Goal: Task Accomplishment & Management: Manage account settings

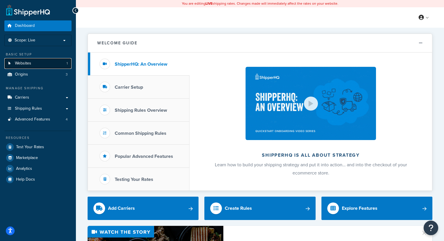
click at [25, 63] on span "Websites" at bounding box center [23, 63] width 16 height 5
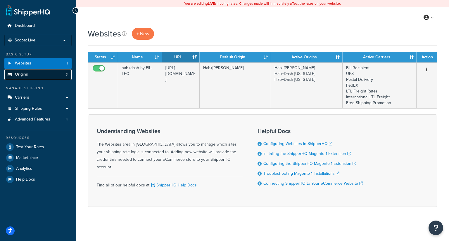
click at [30, 74] on link "Origins 3" at bounding box center [37, 74] width 67 height 11
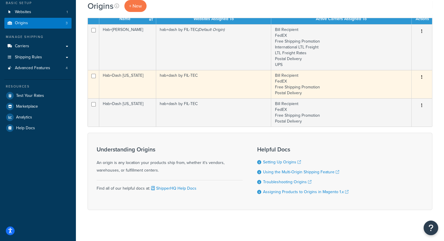
scroll to position [55, 0]
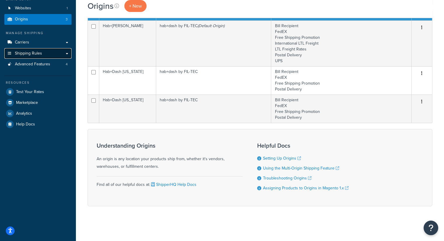
click at [39, 54] on span "Shipping Rules" at bounding box center [28, 53] width 27 height 5
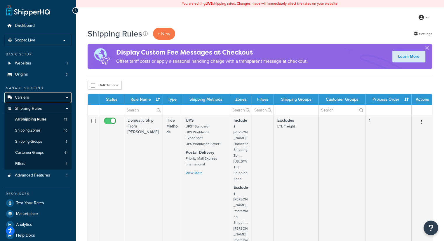
click at [16, 98] on span "Carriers" at bounding box center [22, 97] width 14 height 5
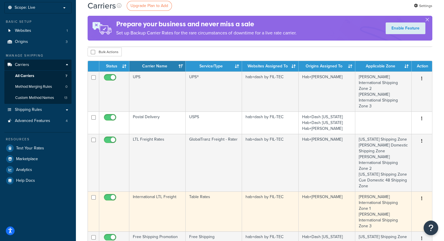
scroll to position [29, 0]
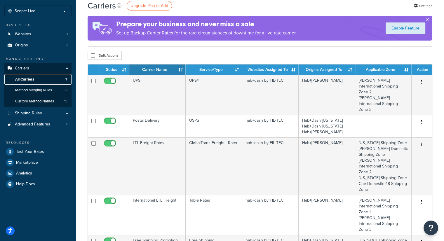
click at [30, 80] on span "All Carriers" at bounding box center [24, 79] width 19 height 5
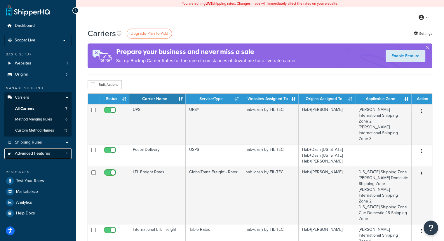
click at [33, 156] on span "Advanced Features" at bounding box center [32, 153] width 35 height 5
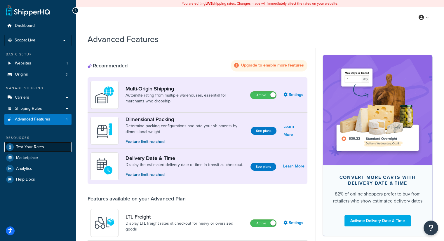
click at [26, 150] on link "Test Your Rates" at bounding box center [37, 147] width 67 height 11
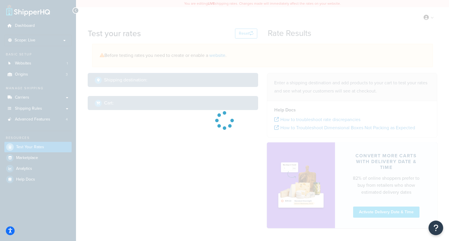
select select "[GEOGRAPHIC_DATA]"
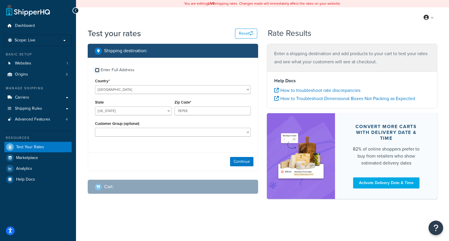
click at [97, 70] on input "Enter Full Address" at bounding box center [97, 70] width 4 height 4
checkbox input "true"
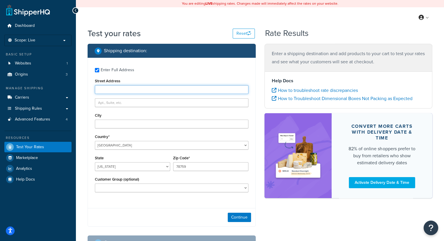
click at [108, 90] on input "Street Address" at bounding box center [172, 89] width 154 height 9
type input "1100 South 5th Street"
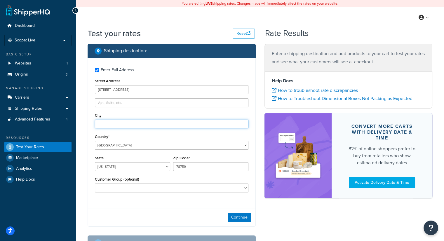
type input "O"
type input "Polk City"
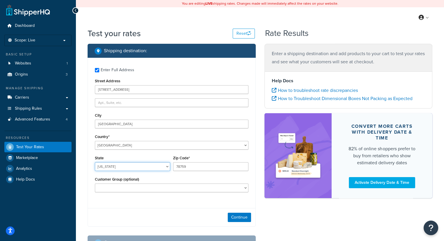
select select "IA"
type input "50225"
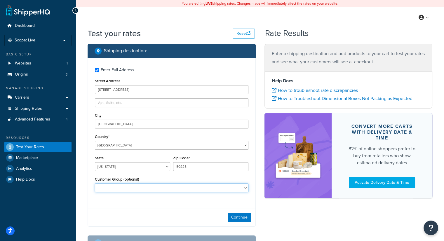
click at [112, 192] on select "Cue Wholesale Dealer Dealer-D Dealer-D-Terms Dealer-Terms Default (General) Dis…" at bounding box center [172, 188] width 154 height 9
click at [152, 190] on select "Cue Wholesale Dealer Dealer-D Dealer-D-Terms Dealer-Terms Default (General) Dis…" at bounding box center [172, 188] width 154 height 9
select select "E-L2"
click at [95, 184] on select "Cue Wholesale Dealer Dealer-D Dealer-D-Terms Dealer-Terms Default (General) Dis…" at bounding box center [172, 188] width 154 height 9
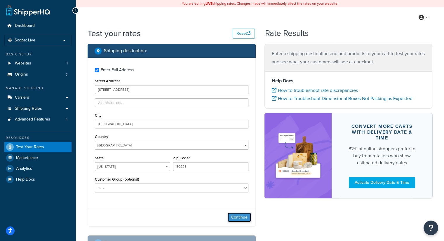
click at [243, 219] on button "Continue" at bounding box center [239, 217] width 23 height 9
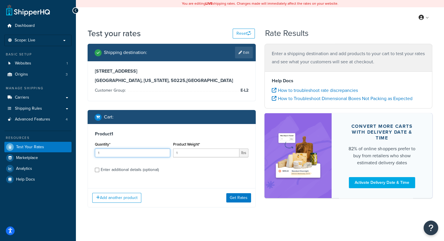
click at [127, 151] on input "1" at bounding box center [132, 153] width 75 height 9
click at [185, 152] on input "1" at bounding box center [206, 153] width 66 height 9
type input "8.1"
click at [118, 171] on div "Enter additional details (optional)" at bounding box center [130, 170] width 58 height 8
click at [99, 171] on input "Enter additional details (optional)" at bounding box center [97, 170] width 4 height 4
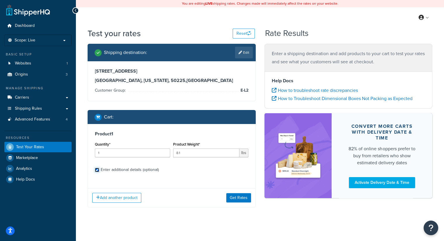
checkbox input "true"
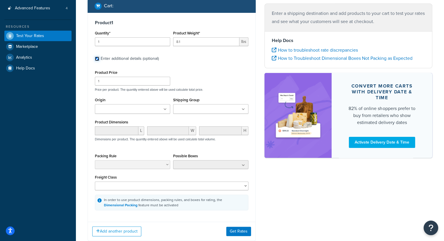
scroll to position [117, 0]
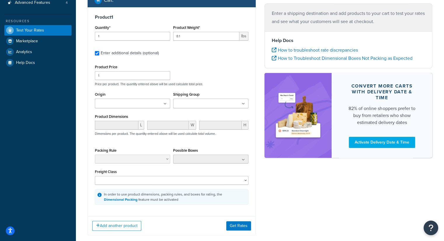
click at [130, 103] on input "Origin" at bounding box center [123, 104] width 52 height 6
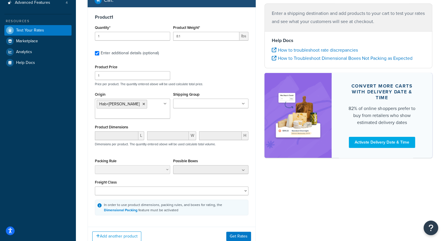
click at [192, 117] on div "Origin Hab+Dash Zullinger Hab+Dash Florida Hab+Dash Texas Shipping Group Battin…" at bounding box center [172, 107] width 157 height 33
click at [198, 106] on input "Shipping Group" at bounding box center [201, 104] width 52 height 6
click at [83, 112] on div "Test your rates Reset Rate Results Shipping destination : Edit 1100 South 5th S…" at bounding box center [260, 90] width 368 height 359
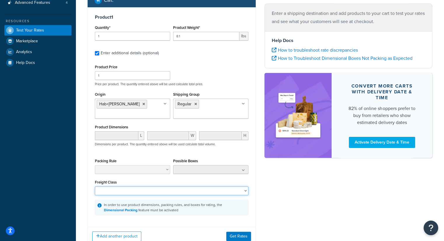
click at [120, 190] on select "50 55 60 65 70 77.5 85 92.5 100 110 125 150 175 200 250 300 400 500" at bounding box center [172, 191] width 154 height 9
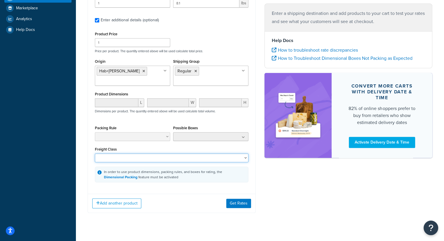
scroll to position [160, 0]
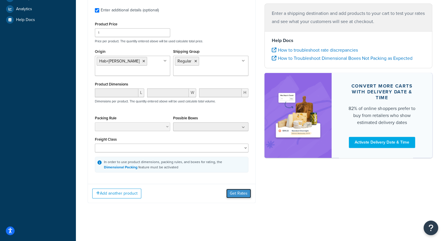
click at [244, 194] on button "Get Rates" at bounding box center [238, 193] width 25 height 9
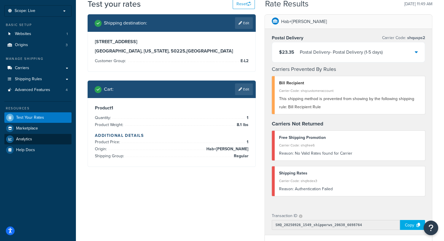
scroll to position [0, 0]
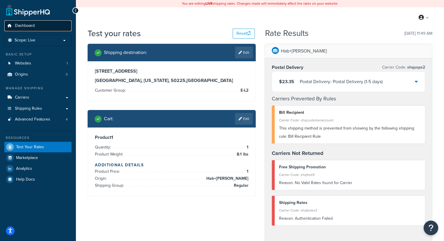
click at [27, 26] on span "Dashboard" at bounding box center [25, 25] width 20 height 5
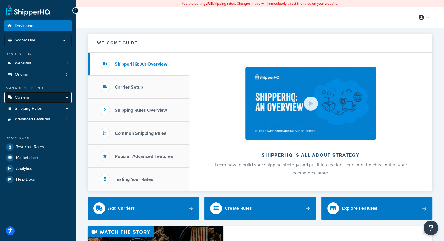
click at [27, 97] on span "Carriers" at bounding box center [22, 97] width 14 height 5
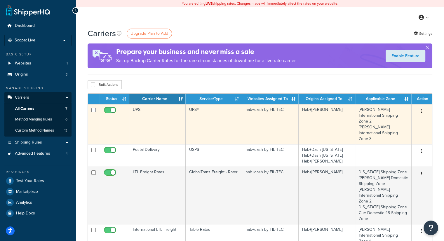
click at [422, 112] on icon "button" at bounding box center [422, 111] width 1 height 4
click at [245, 119] on td "hab+dash by FIL-TEC" at bounding box center [270, 124] width 57 height 40
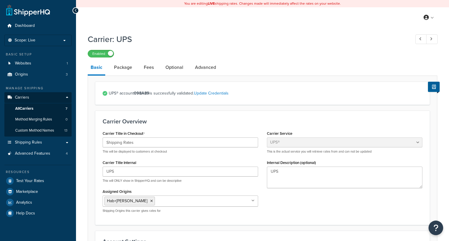
select select "ups"
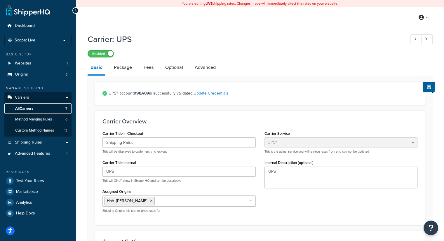
click at [26, 107] on span "All Carriers" at bounding box center [24, 108] width 18 height 5
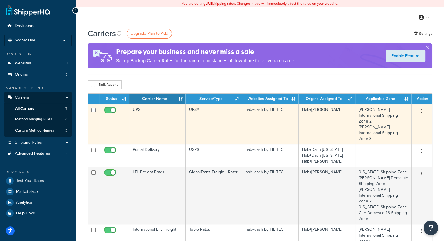
click at [423, 111] on button "button" at bounding box center [422, 111] width 8 height 9
click at [391, 124] on link "Edit" at bounding box center [398, 123] width 46 height 12
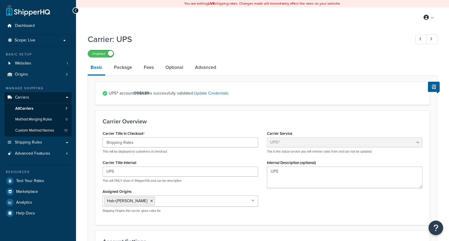
select select "ups"
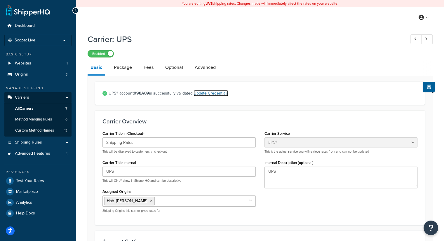
click at [215, 95] on link "Update Credentials" at bounding box center [211, 93] width 35 height 6
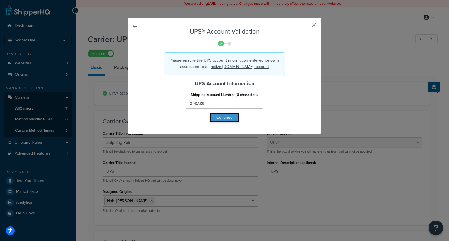
click at [223, 119] on button "Continue" at bounding box center [224, 117] width 29 height 9
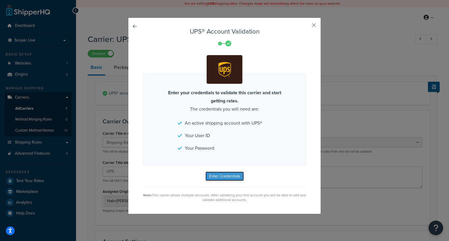
click at [228, 176] on button "Enter Credentials" at bounding box center [224, 176] width 38 height 9
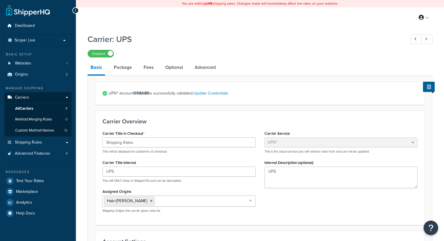
select select "ups"
click at [25, 108] on span "All Carriers" at bounding box center [24, 108] width 18 height 5
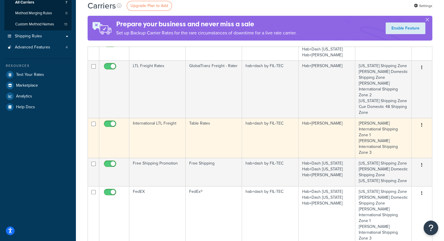
scroll to position [117, 0]
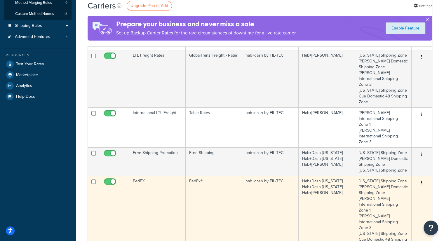
click at [421, 179] on button "button" at bounding box center [422, 183] width 8 height 9
click at [396, 166] on link "Edit" at bounding box center [398, 166] width 46 height 12
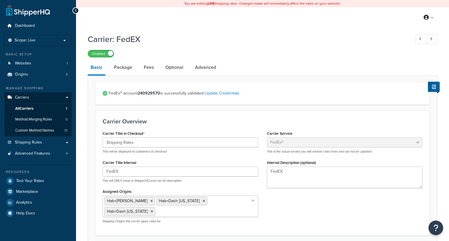
select select "fedEx"
select select "REGULAR_PICKUP"
select select "YOUR_PACKAGING"
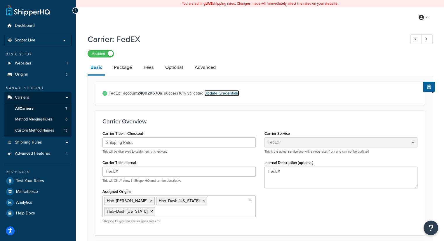
click at [222, 95] on link "Update Credentials" at bounding box center [222, 93] width 35 height 6
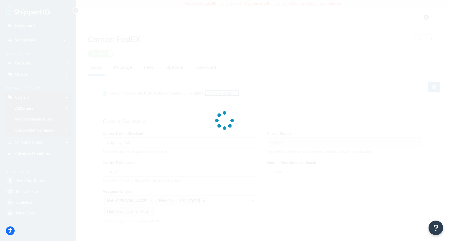
select select "US"
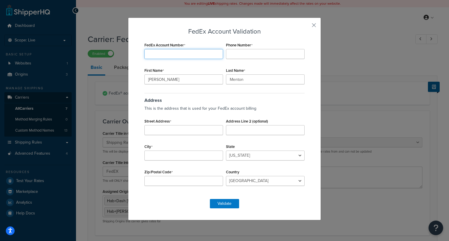
click at [186, 54] on input "FedEx Account Number" at bounding box center [183, 54] width 79 height 10
click at [194, 25] on div "FedEx Account Validation FedEx Account Number Phone Number First Name Frank Las…" at bounding box center [224, 119] width 193 height 203
click at [306, 27] on button "button" at bounding box center [304, 27] width 1 height 1
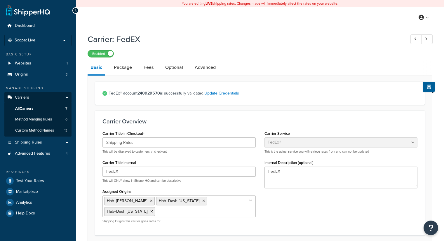
select select "fedEx"
select select "REGULAR_PICKUP"
select select "YOUR_PACKAGING"
drag, startPoint x: 161, startPoint y: 94, endPoint x: 155, endPoint y: 94, distance: 5.8
click at [155, 94] on span "FedEx® account 240929570 is successfully validated. Update Credentials" at bounding box center [263, 93] width 309 height 8
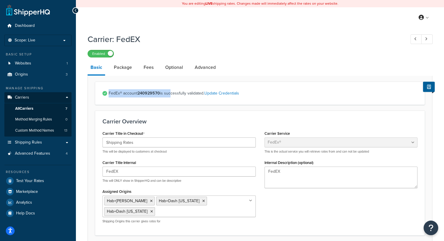
drag, startPoint x: 168, startPoint y: 92, endPoint x: 173, endPoint y: 87, distance: 7.0
click at [173, 88] on div "FedEx® account 240929570 is successfully validated. Update Credentials" at bounding box center [260, 93] width 330 height 23
click at [201, 63] on link "Advanced" at bounding box center [205, 67] width 27 height 14
select select "false"
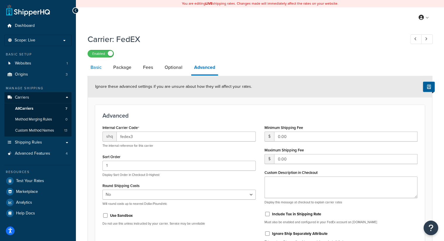
click at [96, 67] on link "Basic" at bounding box center [96, 67] width 17 height 14
select select "fedEx"
select select "REGULAR_PICKUP"
select select "YOUR_PACKAGING"
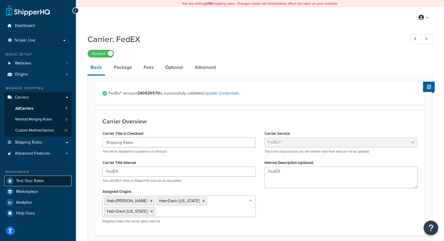
click at [26, 182] on span "Test Your Rates" at bounding box center [30, 181] width 28 height 5
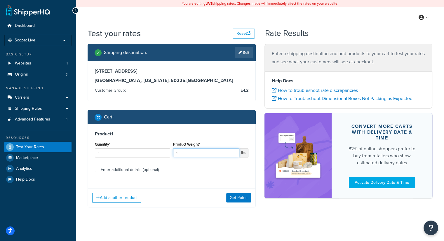
drag, startPoint x: 190, startPoint y: 155, endPoint x: 175, endPoint y: 156, distance: 14.6
click at [175, 156] on input "1" at bounding box center [206, 153] width 66 height 9
type input "8.1"
click at [235, 197] on button "Get Rates" at bounding box center [238, 197] width 25 height 9
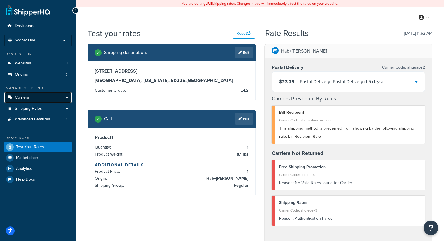
click at [21, 98] on span "Carriers" at bounding box center [22, 97] width 14 height 5
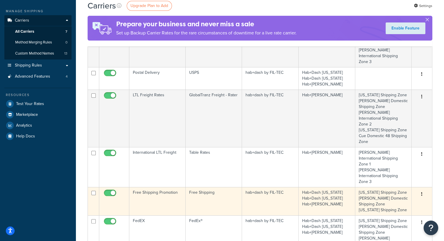
scroll to position [88, 0]
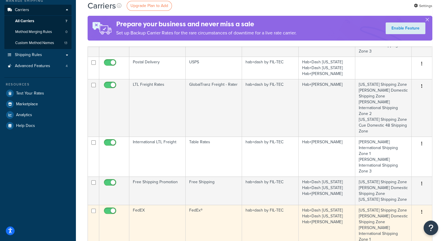
click at [422, 210] on icon "button" at bounding box center [422, 212] width 1 height 4
click at [394, 193] on link "Edit" at bounding box center [398, 195] width 46 height 12
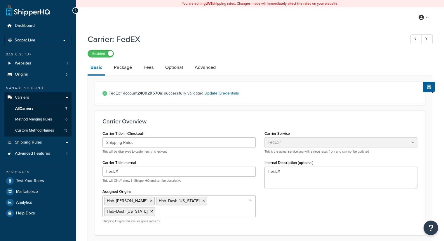
select select "fedEx"
select select "REGULAR_PICKUP"
select select "YOUR_PACKAGING"
click at [223, 95] on link "Update Credentials" at bounding box center [222, 93] width 35 height 6
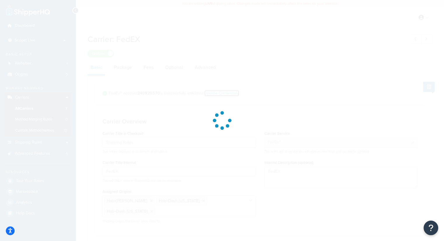
select select "US"
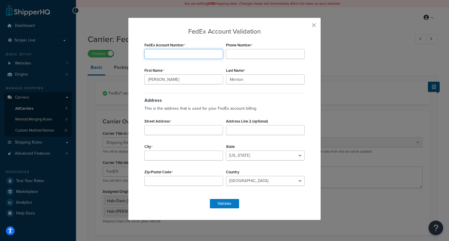
click at [169, 56] on input "FedEx Account Number" at bounding box center [183, 54] width 79 height 10
click at [306, 27] on button "button" at bounding box center [304, 27] width 1 height 1
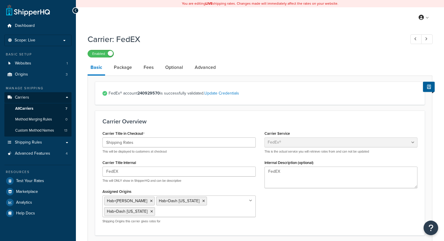
select select "fedEx"
select select "REGULAR_PICKUP"
select select "YOUR_PACKAGING"
drag, startPoint x: 138, startPoint y: 94, endPoint x: 160, endPoint y: 91, distance: 22.1
click at [160, 91] on strong "240929570" at bounding box center [149, 93] width 22 height 6
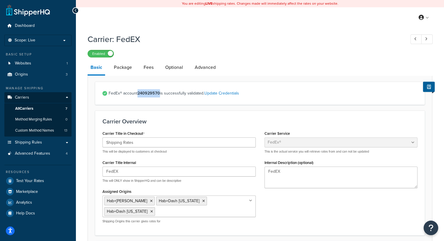
copy strong "240929570"
click at [222, 95] on link "Update Credentials" at bounding box center [222, 93] width 35 height 6
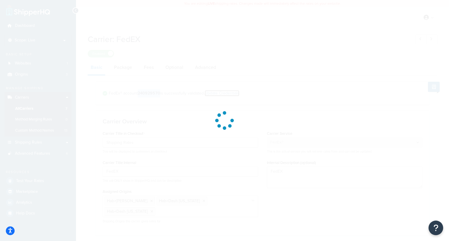
select select "US"
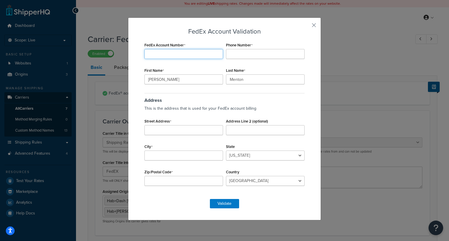
click at [174, 58] on input "FedEx Account Number" at bounding box center [183, 54] width 79 height 10
paste input "240929570"
type input "240929570"
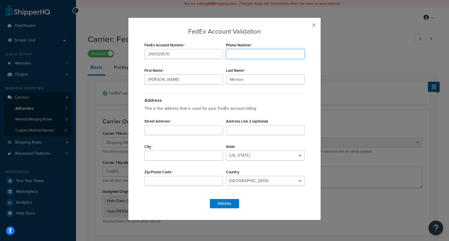
click at [249, 54] on input "Phone Number" at bounding box center [265, 54] width 79 height 10
click at [169, 82] on input "Frank" at bounding box center [183, 80] width 79 height 10
click at [260, 98] on h3 "Address" at bounding box center [224, 98] width 160 height 10
click at [245, 54] on input "Phone Number" at bounding box center [265, 54] width 79 height 10
type input "301-824-6166"
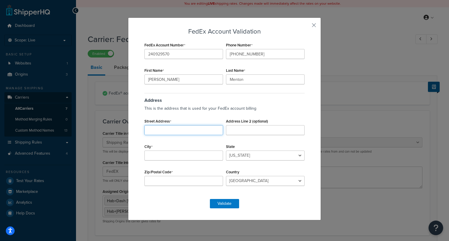
click at [172, 131] on input "Street Address" at bounding box center [183, 130] width 79 height 10
click at [172, 77] on input "Frank" at bounding box center [183, 80] width 79 height 10
click at [274, 103] on h3 "Address" at bounding box center [224, 98] width 160 height 10
click at [169, 129] on input "Street Address" at bounding box center [183, 130] width 79 height 10
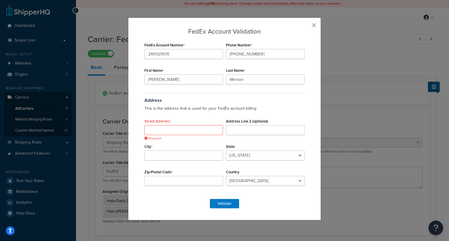
click at [306, 27] on button "button" at bounding box center [304, 27] width 1 height 1
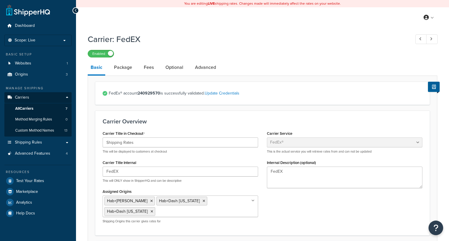
select select "fedEx"
select select "REGULAR_PICKUP"
select select "YOUR_PACKAGING"
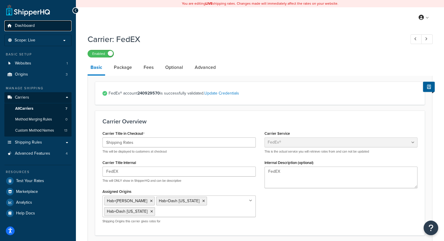
click at [19, 27] on span "Dashboard" at bounding box center [25, 25] width 20 height 5
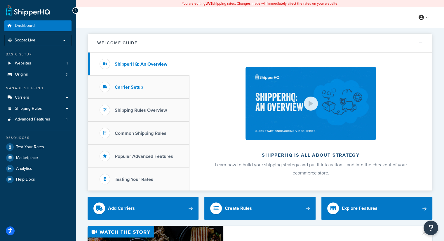
click at [131, 85] on h3 "Carrier Setup" at bounding box center [129, 87] width 28 height 5
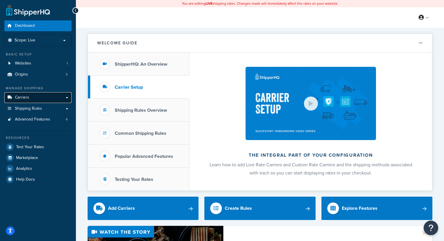
click at [18, 96] on span "Carriers" at bounding box center [22, 97] width 14 height 5
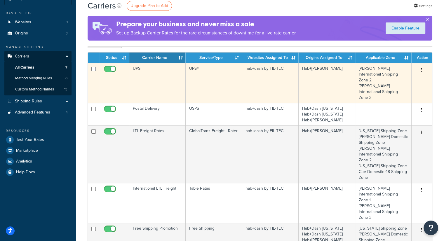
scroll to position [58, 0]
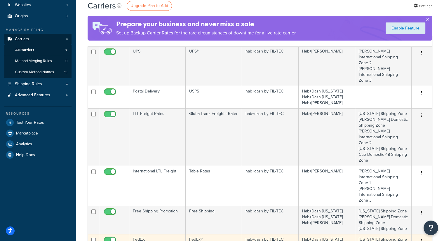
click at [112, 238] on input "checkbox" at bounding box center [111, 241] width 16 height 7
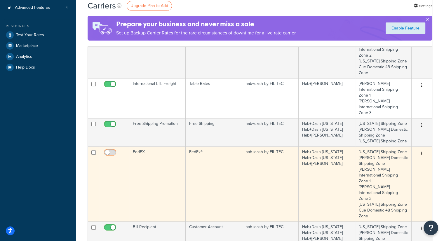
click at [113, 150] on input "checkbox" at bounding box center [111, 153] width 16 height 7
checkbox input "false"
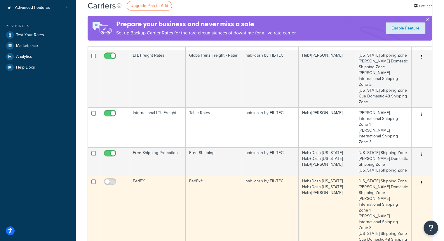
click at [423, 179] on button "button" at bounding box center [422, 183] width 8 height 9
click at [397, 164] on link "Edit" at bounding box center [398, 165] width 46 height 12
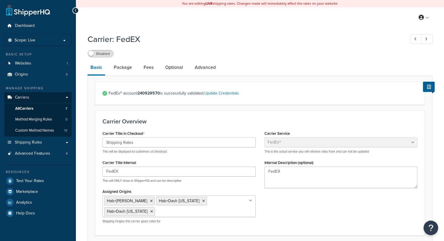
select select "fedEx"
select select "REGULAR_PICKUP"
select select "YOUR_PACKAGING"
click at [104, 55] on label "Disabled" at bounding box center [101, 53] width 26 height 7
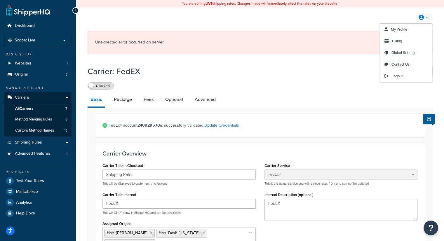
click at [428, 15] on link at bounding box center [424, 17] width 17 height 9
click at [399, 64] on span "Contact Us" at bounding box center [401, 65] width 18 height 6
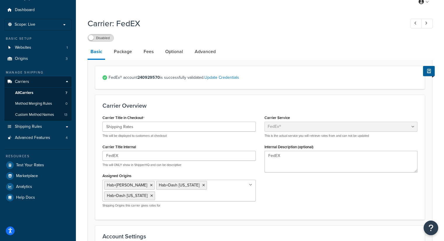
scroll to position [29, 0]
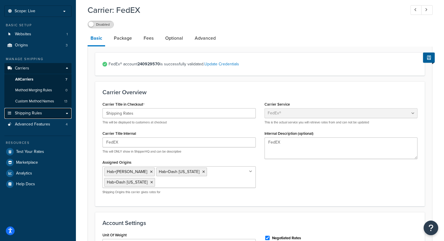
click at [29, 114] on span "Shipping Rules" at bounding box center [28, 113] width 27 height 5
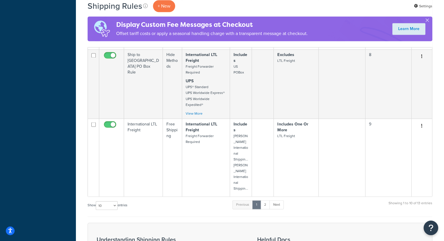
scroll to position [1023, 0]
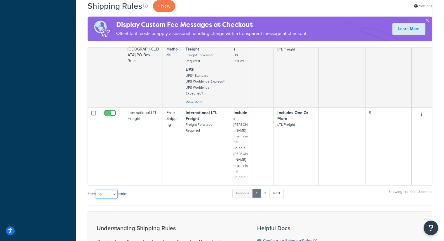
click at [113, 190] on select "10 15 25 50 100 1000" at bounding box center [107, 194] width 22 height 9
select select "100"
click at [96, 190] on select "10 15 25 50 100 1000" at bounding box center [107, 194] width 22 height 9
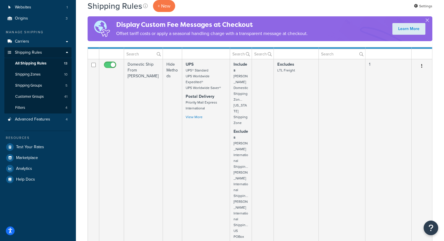
scroll to position [58, 0]
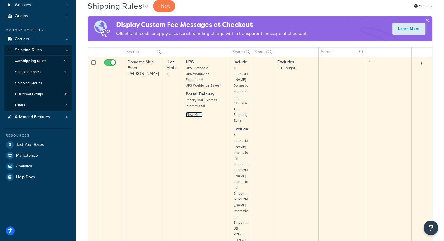
click at [193, 116] on link "View More" at bounding box center [194, 114] width 17 height 5
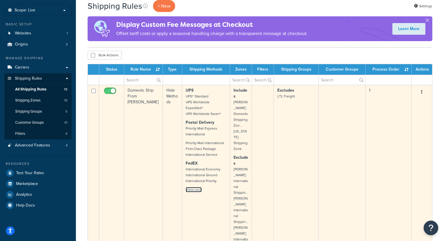
scroll to position [29, 0]
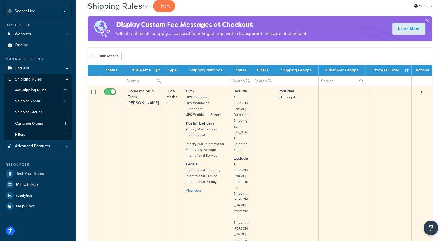
click at [420, 91] on button "button" at bounding box center [422, 93] width 8 height 9
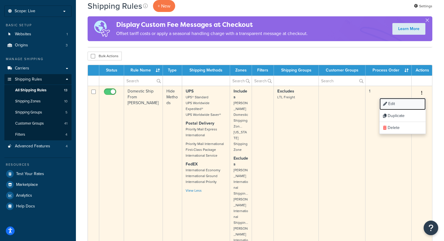
click at [396, 103] on link "Edit" at bounding box center [403, 104] width 46 height 12
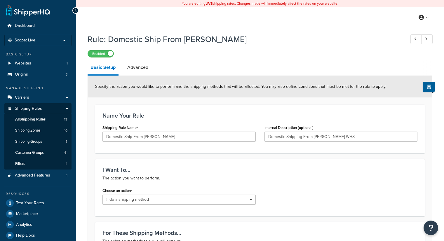
select select "HIDE"
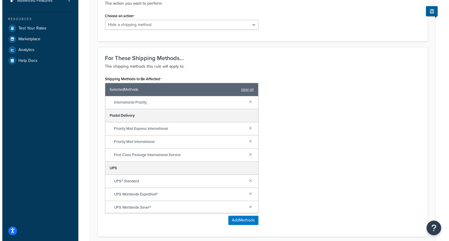
scroll to position [175, 0]
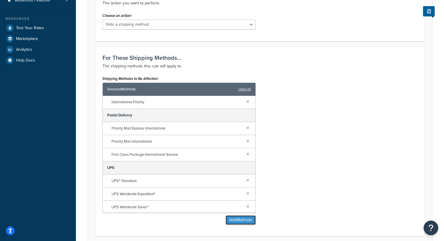
click at [242, 220] on button "Add Methods" at bounding box center [241, 220] width 30 height 9
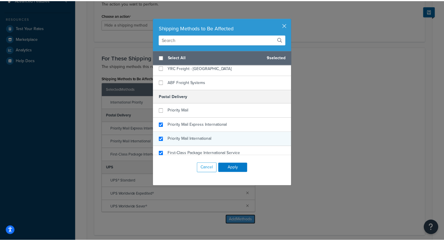
scroll to position [531, 0]
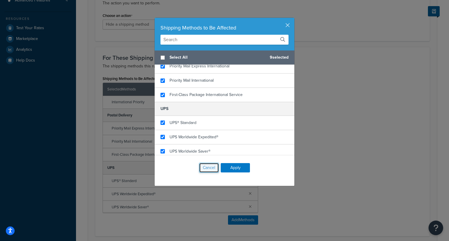
click at [208, 167] on button "Cancel" at bounding box center [209, 168] width 20 height 10
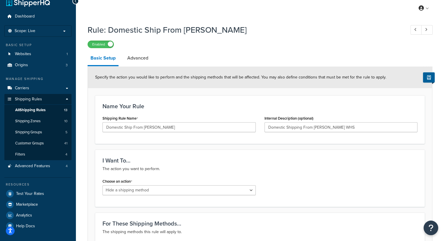
scroll to position [0, 0]
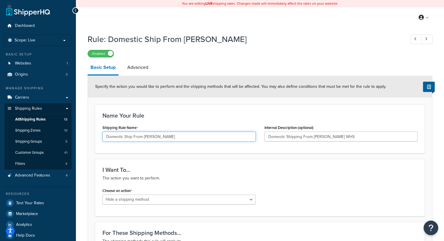
click at [172, 136] on input "Domestic Ship From [PERSON_NAME]" at bounding box center [179, 137] width 153 height 10
click at [203, 116] on h3 "Name Your Rule" at bounding box center [260, 115] width 315 height 6
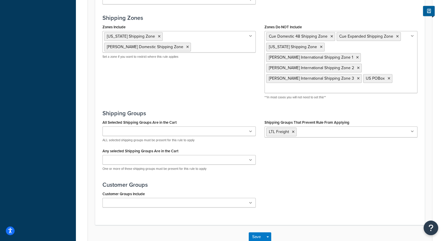
scroll to position [500, 0]
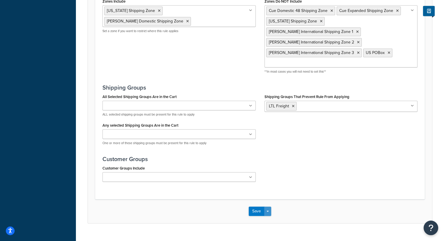
click at [270, 207] on button "Save Dropdown" at bounding box center [267, 211] width 7 height 9
click at [172, 200] on div "Save Save Dropdown Save and Edit Save and Duplicate Save and Create New" at bounding box center [260, 212] width 345 height 24
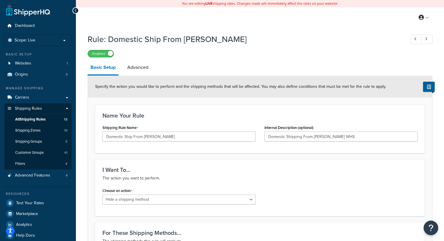
click at [76, 12] on icon at bounding box center [76, 10] width 3 height 4
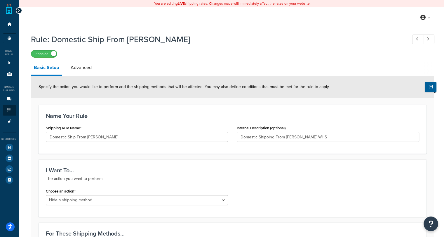
click at [20, 11] on div at bounding box center [19, 10] width 6 height 6
click at [19, 10] on icon at bounding box center [19, 10] width 3 height 4
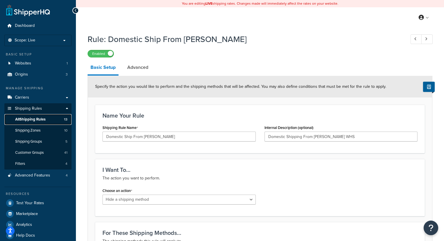
click at [35, 120] on span "All Shipping Rules" at bounding box center [30, 119] width 30 height 5
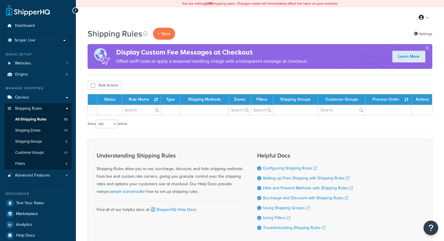
select select "100"
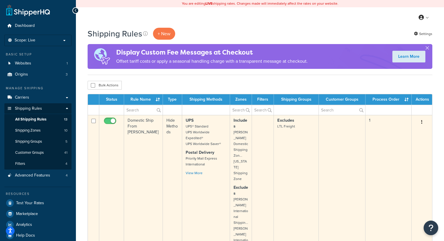
click at [423, 122] on button "button" at bounding box center [422, 122] width 8 height 9
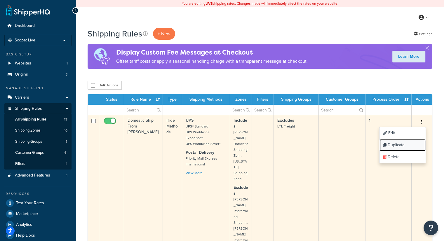
click at [395, 145] on link "Duplicate" at bounding box center [403, 145] width 46 height 12
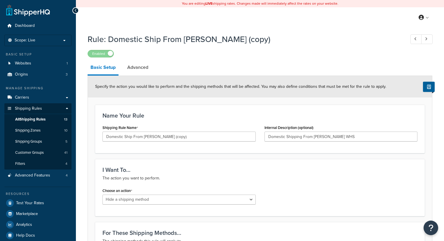
select select "HIDE"
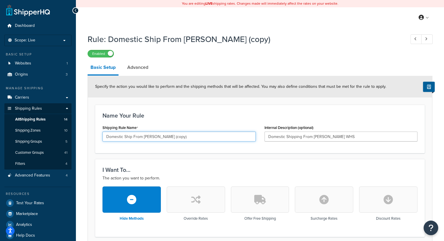
click at [185, 139] on input "Domestic Ship From [PERSON_NAME] (copy)" at bounding box center [179, 137] width 153 height 10
type input "Domestic Ship From Zullinger - UPS"
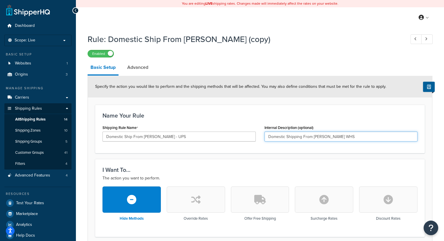
click at [344, 136] on input "Domestic Shipping From Zullinger WHS" at bounding box center [341, 137] width 153 height 10
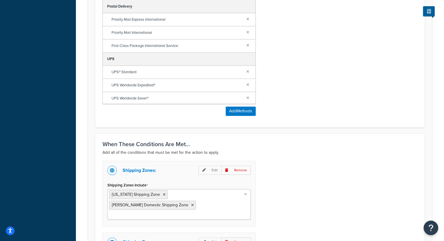
scroll to position [292, 0]
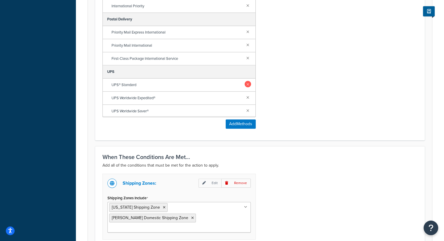
type input "Domestic Shipping From Zullinger WHS - UPS"
click at [245, 86] on link at bounding box center [248, 84] width 6 height 6
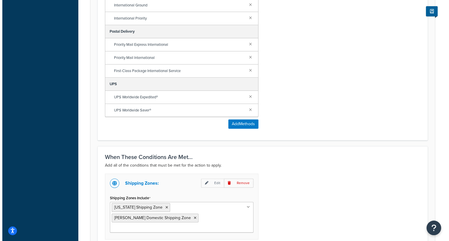
scroll to position [27, 0]
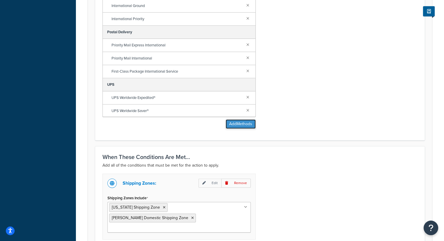
click at [236, 124] on button "Add Methods" at bounding box center [241, 124] width 30 height 9
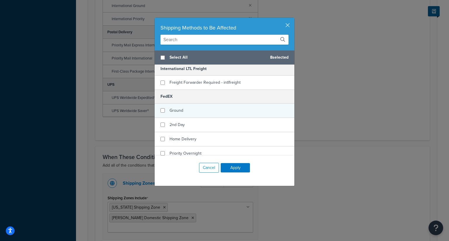
scroll to position [88, 0]
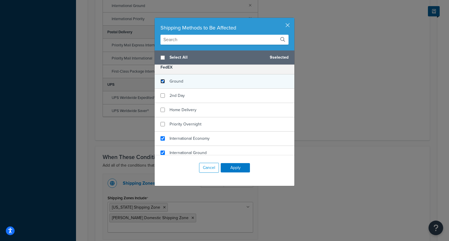
click at [160, 82] on input "checkbox" at bounding box center [162, 81] width 4 height 4
checkbox input "true"
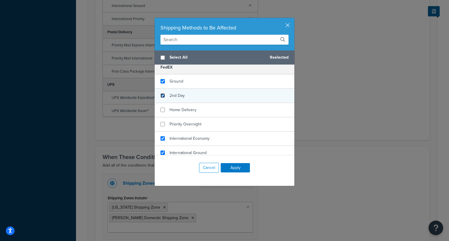
click at [161, 94] on input "checkbox" at bounding box center [162, 96] width 4 height 4
checkbox input "true"
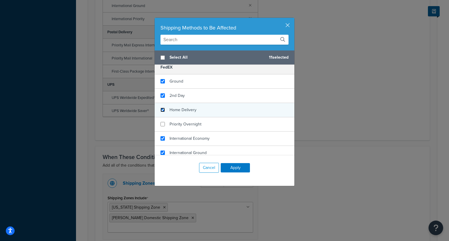
click at [160, 110] on input "checkbox" at bounding box center [162, 110] width 4 height 4
checkbox input "true"
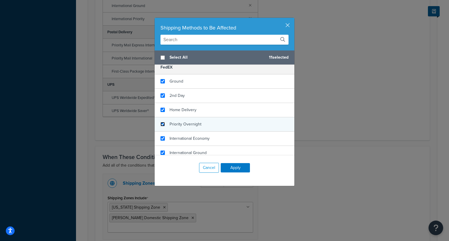
click at [162, 123] on input "checkbox" at bounding box center [162, 124] width 4 height 4
checkbox input "true"
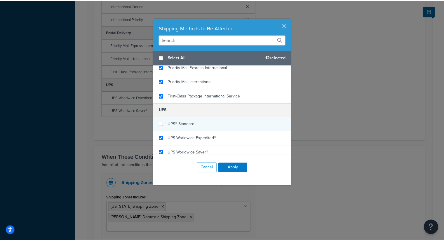
scroll to position [531, 0]
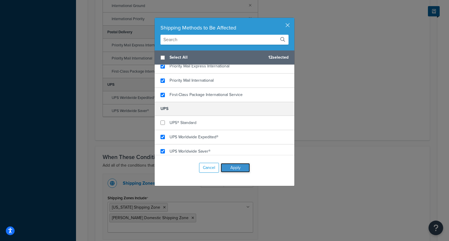
click at [236, 169] on button "Apply" at bounding box center [235, 167] width 29 height 9
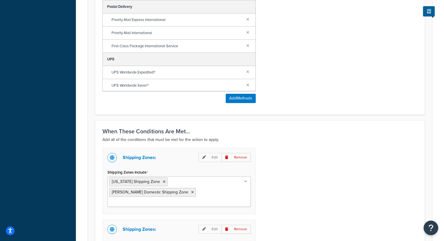
scroll to position [321, 0]
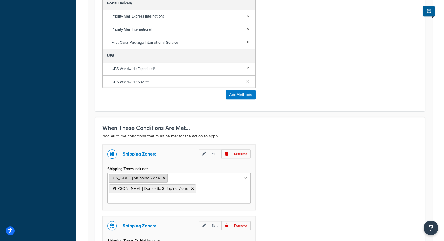
click at [163, 178] on icon at bounding box center [164, 179] width 3 height 4
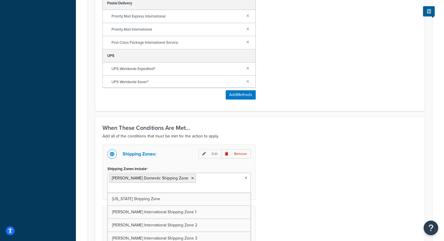
click at [62, 144] on div "Dashboard Scope: Live Basic Setup Websites 1 Origins 3 Manage Shipping Carriers…" at bounding box center [38, 55] width 76 height 753
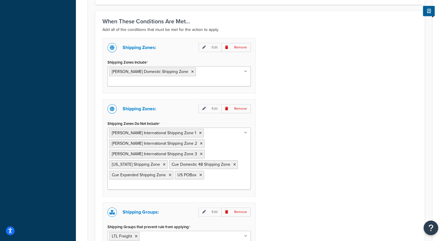
scroll to position [438, 0]
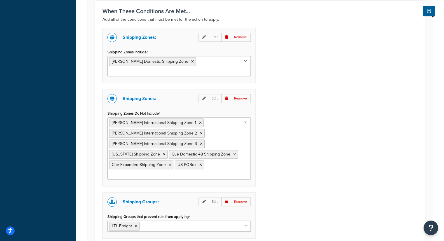
click at [245, 121] on icon at bounding box center [245, 123] width 3 height 4
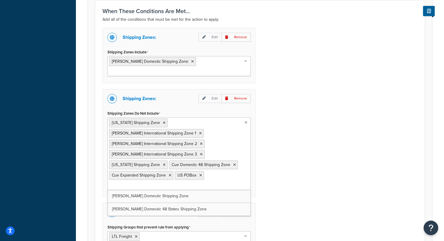
click at [299, 129] on div "Shipping Zones: Edit Remove Shipping Zones Include Zullinger Domestic Shipping …" at bounding box center [260, 146] width 324 height 237
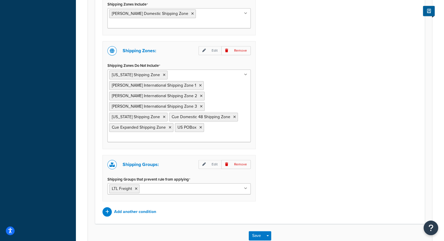
scroll to position [501, 0]
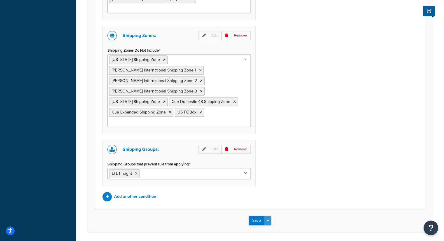
click at [269, 216] on button "Save Dropdown" at bounding box center [267, 220] width 7 height 9
click at [254, 216] on button "Save" at bounding box center [257, 220] width 16 height 9
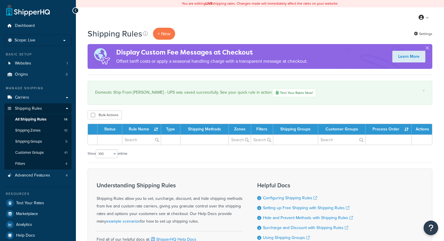
select select "100"
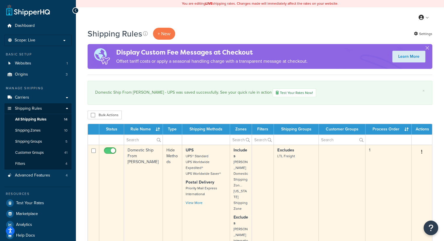
click at [110, 150] on input "checkbox" at bounding box center [111, 152] width 16 height 7
checkbox input "false"
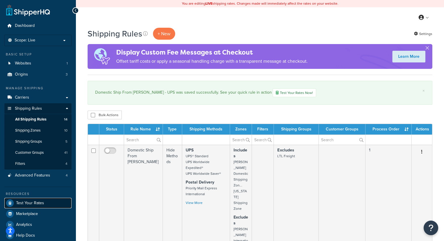
click at [40, 205] on span "Test Your Rates" at bounding box center [30, 203] width 28 height 5
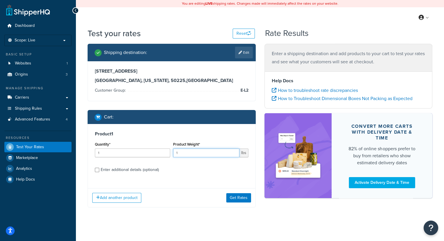
drag, startPoint x: 186, startPoint y: 154, endPoint x: 159, endPoint y: 155, distance: 26.9
click at [159, 155] on div "Quantity* 1 Product Weight* 1 lbs" at bounding box center [172, 151] width 157 height 21
type input "8.1"
click at [239, 199] on button "Get Rates" at bounding box center [238, 197] width 25 height 9
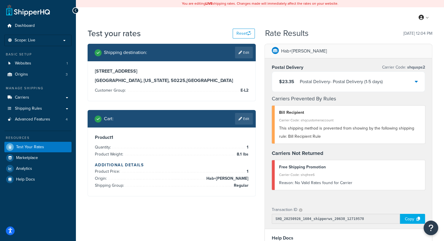
click at [418, 81] on icon at bounding box center [416, 81] width 3 height 5
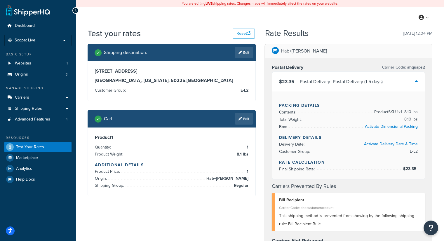
click at [417, 82] on icon at bounding box center [416, 81] width 3 height 5
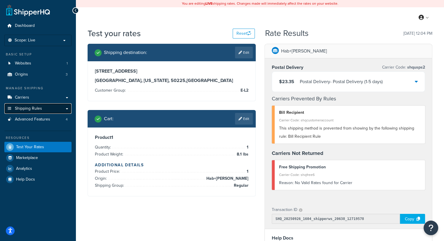
click at [28, 111] on span "Shipping Rules" at bounding box center [28, 108] width 27 height 5
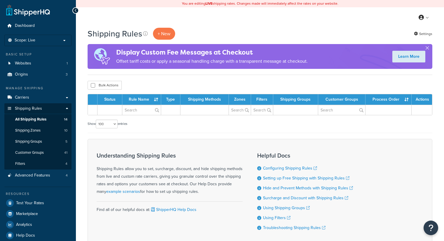
select select "100"
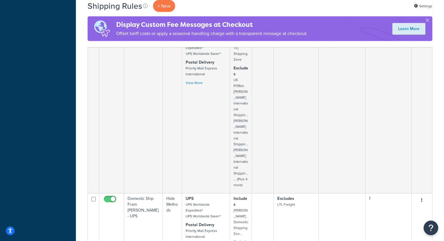
scroll to position [1666, 0]
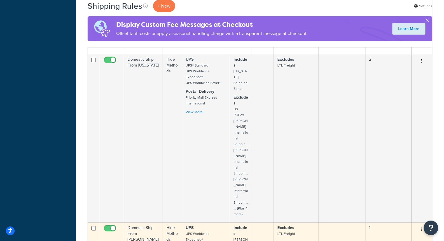
click at [419, 225] on button "button" at bounding box center [422, 229] width 8 height 9
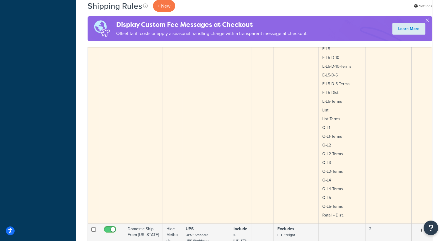
scroll to position [1462, 0]
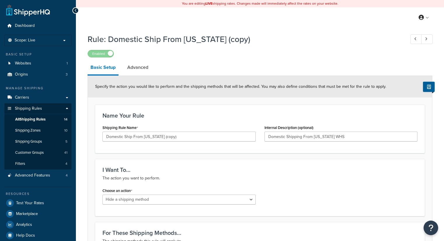
select select "HIDE"
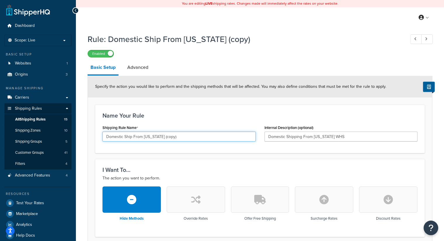
click at [181, 137] on input "Domestic Ship From Florida (copy)" at bounding box center [179, 137] width 153 height 10
type input "Domestic Ship From [US_STATE] - UPS"
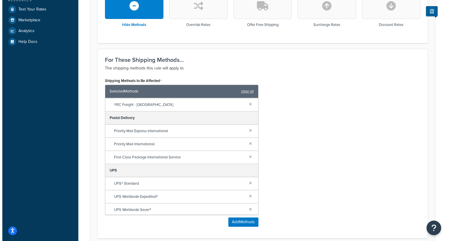
scroll to position [205, 0]
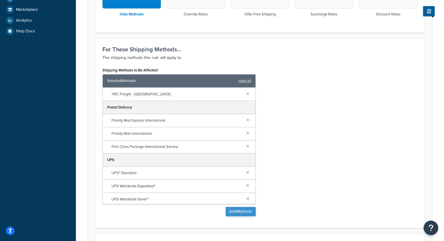
type input "Domestic Shipping From Florida WHS - UPS"
click at [241, 210] on button "Add Methods" at bounding box center [241, 211] width 30 height 9
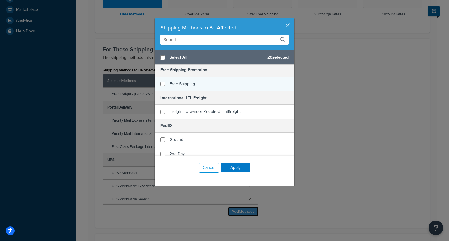
scroll to position [58, 0]
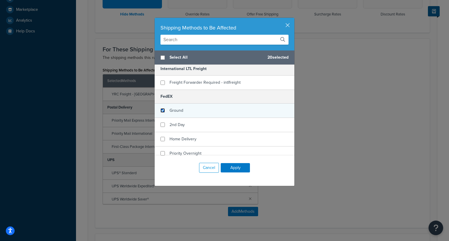
click at [160, 111] on input "checkbox" at bounding box center [162, 110] width 4 height 4
checkbox input "true"
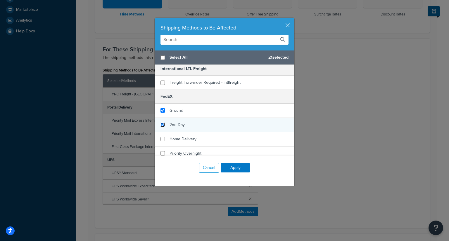
click at [160, 124] on input "checkbox" at bounding box center [162, 125] width 4 height 4
checkbox input "true"
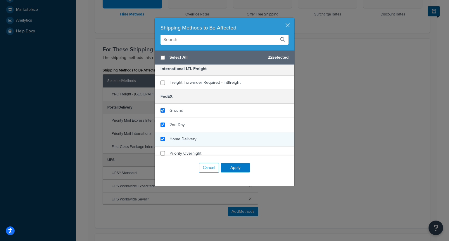
checkbox input "true"
click at [162, 138] on div "Home Delivery" at bounding box center [225, 139] width 140 height 14
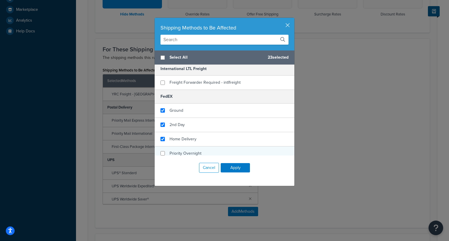
scroll to position [88, 0]
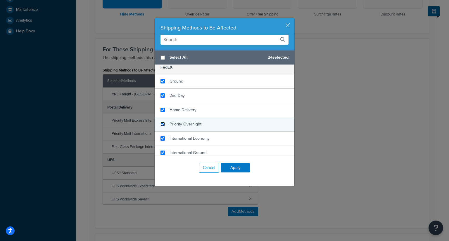
click at [161, 124] on input "checkbox" at bounding box center [162, 124] width 4 height 4
checkbox input "true"
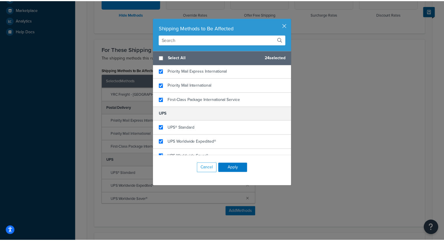
scroll to position [531, 0]
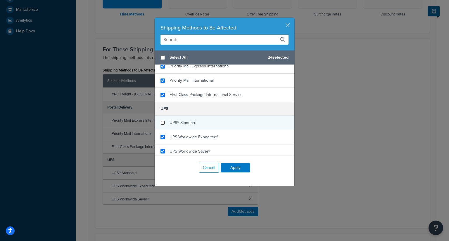
click at [161, 121] on input "checkbox" at bounding box center [162, 123] width 4 height 4
checkbox input "false"
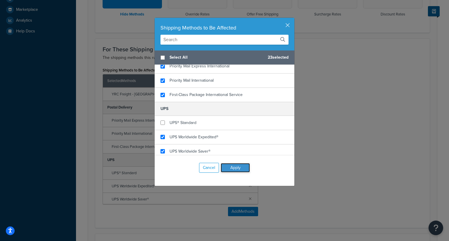
click at [233, 168] on button "Apply" at bounding box center [235, 167] width 29 height 9
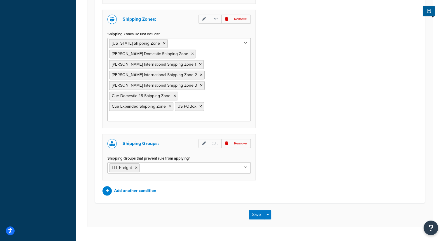
scroll to position [512, 0]
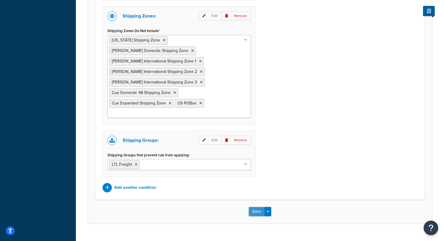
click at [259, 207] on button "Save" at bounding box center [257, 211] width 16 height 9
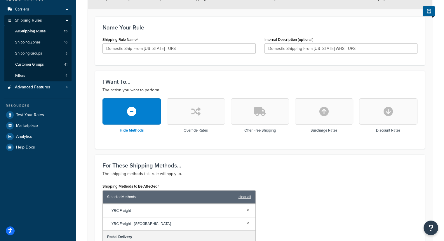
scroll to position [175, 0]
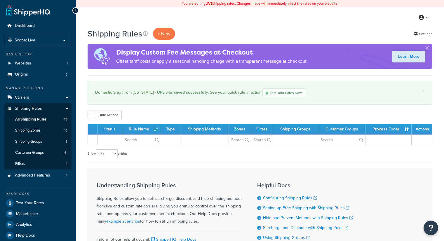
select select "100"
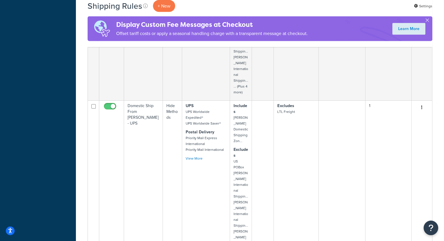
scroll to position [1836, 0]
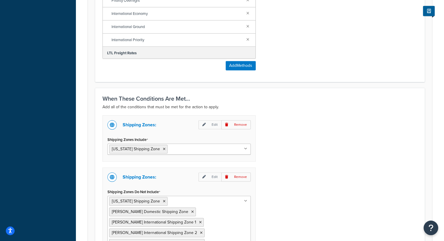
scroll to position [468, 0]
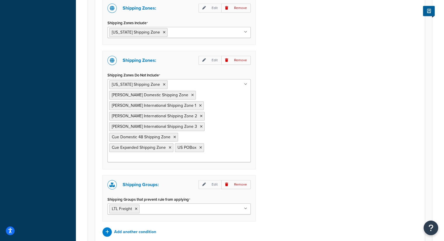
click at [245, 84] on icon at bounding box center [245, 85] width 3 height 4
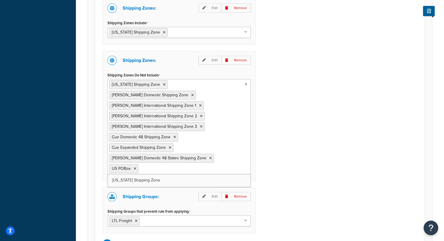
click at [320, 128] on div "Shipping Zones: Edit Remove Shipping Zones Include Florida Shipping Zone Texas …" at bounding box center [260, 124] width 324 height 250
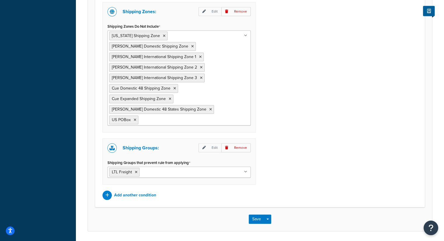
scroll to position [522, 0]
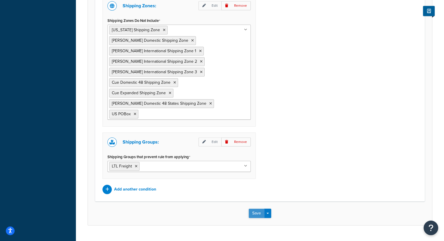
click at [258, 209] on button "Save" at bounding box center [257, 213] width 16 height 9
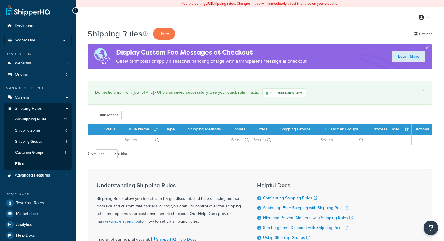
select select "100"
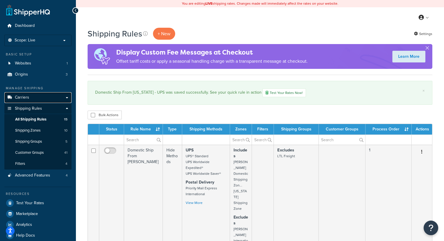
click at [19, 99] on span "Carriers" at bounding box center [22, 97] width 14 height 5
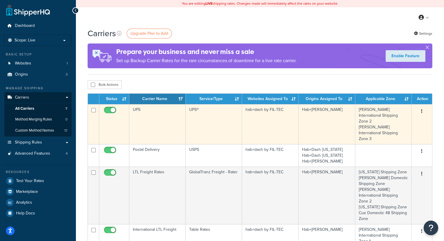
click at [421, 110] on button "button" at bounding box center [422, 111] width 8 height 9
click at [391, 122] on link "Edit" at bounding box center [398, 123] width 46 height 12
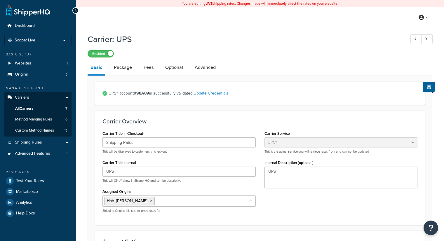
select select "ups"
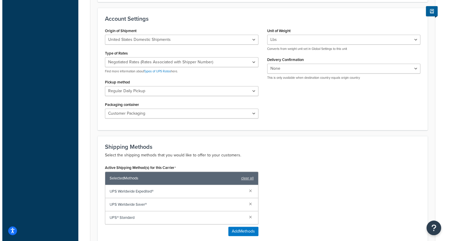
scroll to position [234, 0]
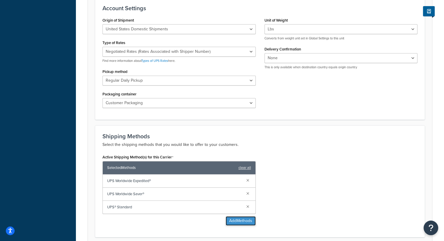
click at [243, 219] on button "Add Methods" at bounding box center [241, 221] width 30 height 9
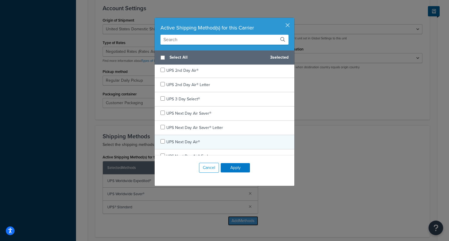
scroll to position [0, 0]
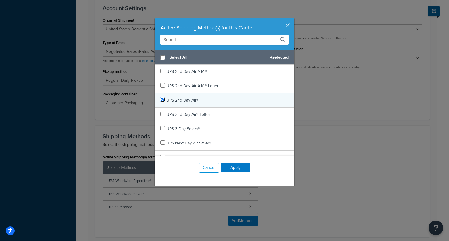
click at [161, 101] on input "checkbox" at bounding box center [162, 100] width 4 height 4
checkbox input "true"
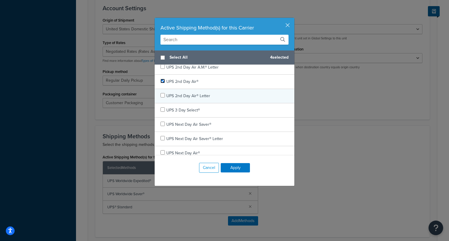
scroll to position [29, 0]
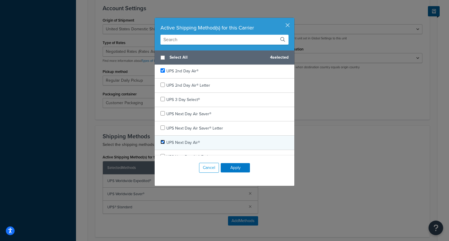
click at [161, 143] on input "checkbox" at bounding box center [162, 142] width 4 height 4
checkbox input "true"
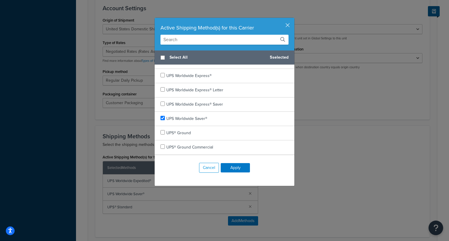
scroll to position [321, 0]
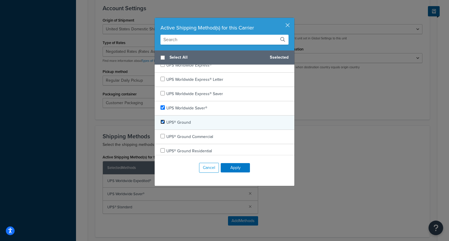
click at [161, 120] on input "checkbox" at bounding box center [162, 122] width 4 height 4
checkbox input "true"
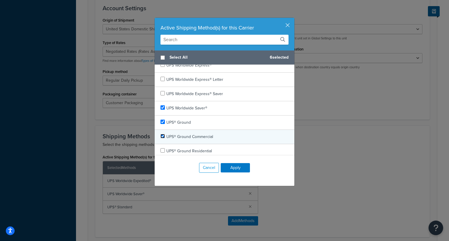
click at [161, 135] on input "checkbox" at bounding box center [162, 136] width 4 height 4
checkbox input "true"
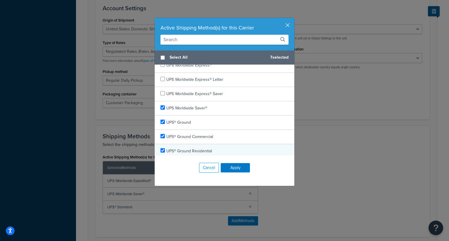
checkbox input "true"
click at [162, 150] on div "UPS® Ground Residential" at bounding box center [225, 151] width 140 height 14
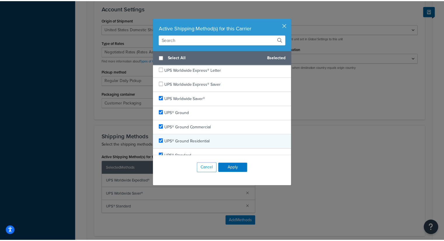
scroll to position [337, 0]
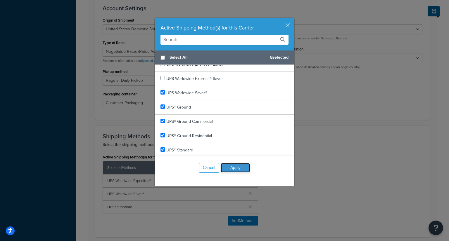
click at [240, 166] on button "Apply" at bounding box center [235, 167] width 29 height 9
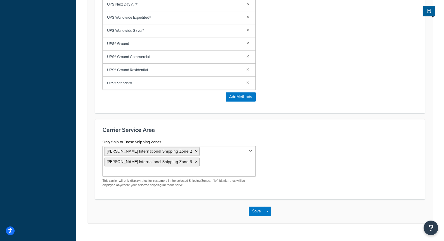
scroll to position [425, 0]
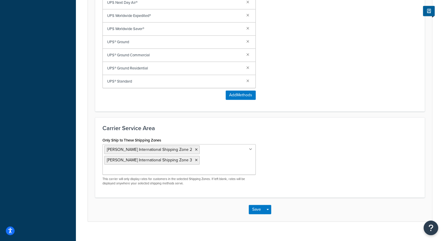
click at [250, 150] on icon at bounding box center [250, 150] width 3 height 4
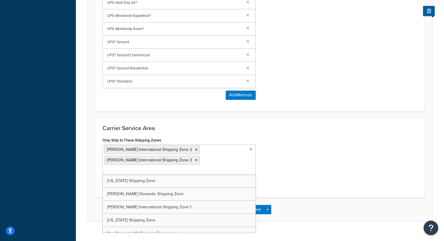
click at [225, 152] on ul "Zullinger International Shipping Zone 2 Zullinger International Shipping Zone 3" at bounding box center [179, 159] width 153 height 31
click at [236, 135] on div "Carrier Service Area Only Ship to These Shipping Zones Zullinger International …" at bounding box center [260, 157] width 330 height 80
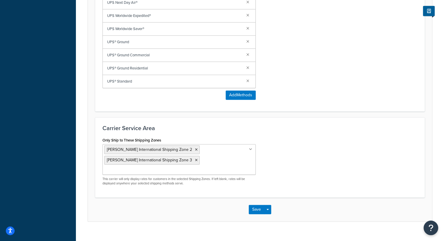
click at [249, 148] on ul "Zullinger International Shipping Zone 2 Zullinger International Shipping Zone 3" at bounding box center [179, 159] width 153 height 31
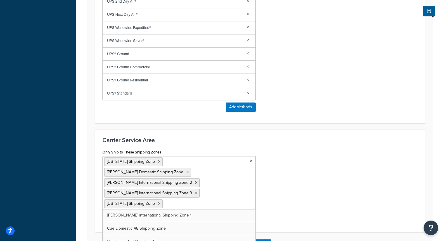
scroll to position [445, 0]
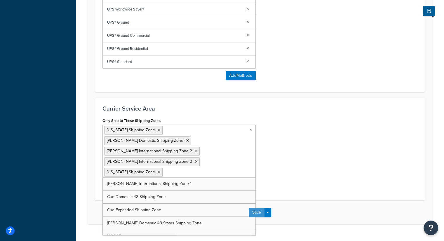
click at [258, 208] on button "Save" at bounding box center [257, 212] width 16 height 9
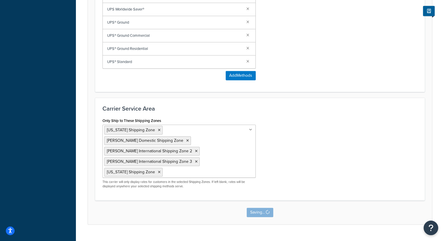
scroll to position [0, 0]
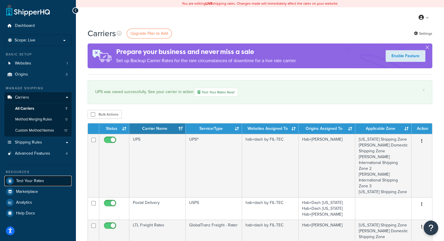
click at [32, 179] on span "Test Your Rates" at bounding box center [30, 181] width 28 height 5
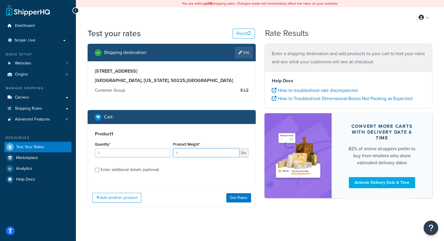
drag, startPoint x: 187, startPoint y: 155, endPoint x: 161, endPoint y: 155, distance: 25.7
click at [161, 155] on div "Quantity* 1 Product Weight* 1 lbs" at bounding box center [172, 151] width 157 height 21
type input "8.1"
click at [237, 198] on button "Get Rates" at bounding box center [238, 197] width 25 height 9
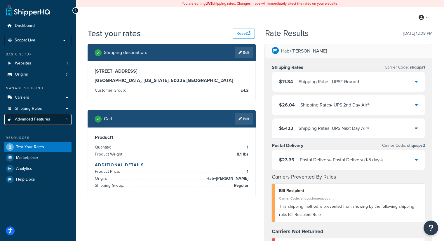
click at [34, 121] on span "Advanced Features" at bounding box center [32, 119] width 35 height 5
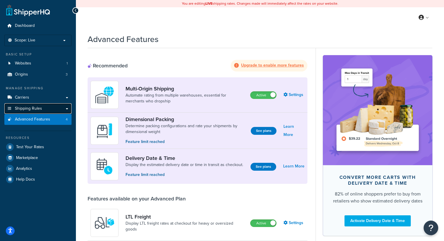
click at [29, 108] on span "Shipping Rules" at bounding box center [28, 108] width 27 height 5
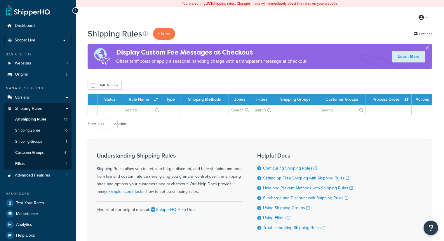
select select "100"
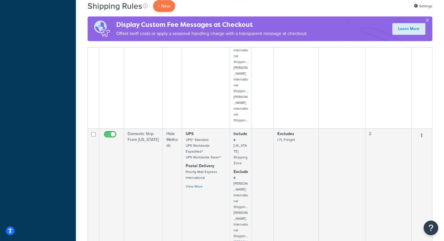
scroll to position [346, 0]
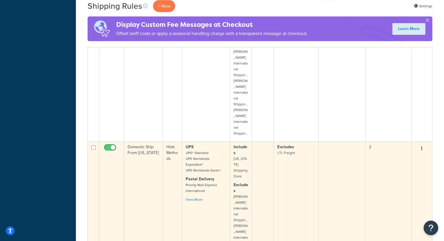
click at [423, 147] on icon "button" at bounding box center [422, 149] width 1 height 4
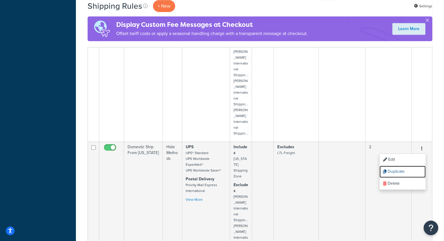
drag, startPoint x: 400, startPoint y: 117, endPoint x: 252, endPoint y: 33, distance: 170.3
click at [400, 166] on link "Duplicate" at bounding box center [403, 172] width 46 height 12
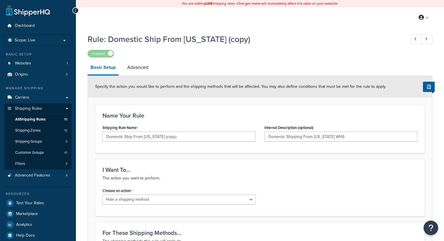
select select "HIDE"
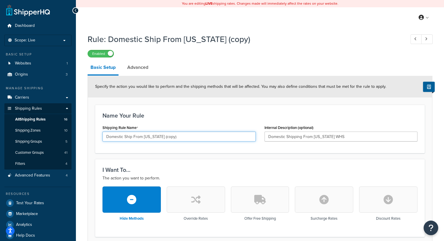
click at [179, 138] on input "Domestic Ship From [US_STATE] (copy)" at bounding box center [179, 137] width 153 height 10
type input "Domestic Ship From [US_STATE] - UPS"
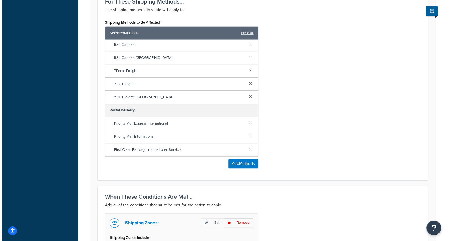
scroll to position [263, 0]
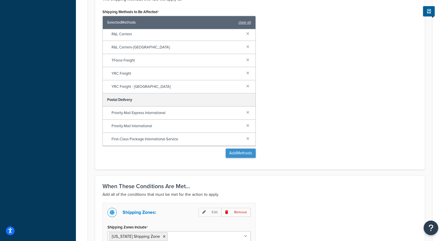
type input "Domestic Shipping From Texas WHS - UPS"
click at [243, 153] on button "Add Methods" at bounding box center [241, 153] width 30 height 9
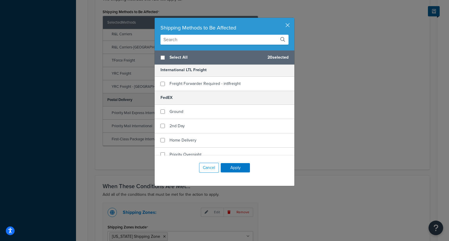
scroll to position [58, 0]
checkbox input "true"
click at [155, 110] on div "Ground" at bounding box center [225, 111] width 140 height 14
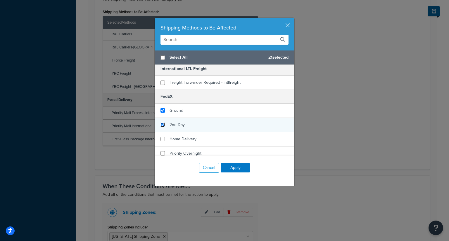
click at [160, 125] on input "checkbox" at bounding box center [162, 125] width 4 height 4
checkbox input "true"
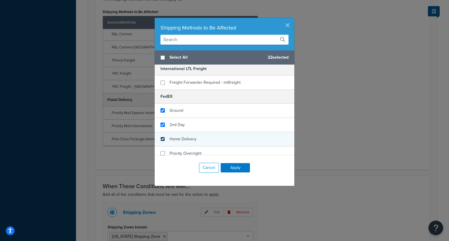
click at [161, 138] on input "checkbox" at bounding box center [162, 139] width 4 height 4
checkbox input "true"
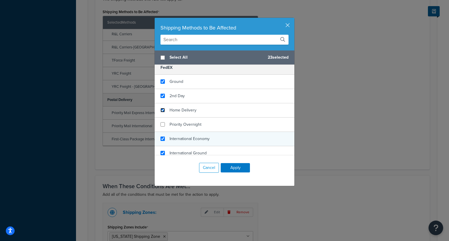
scroll to position [88, 0]
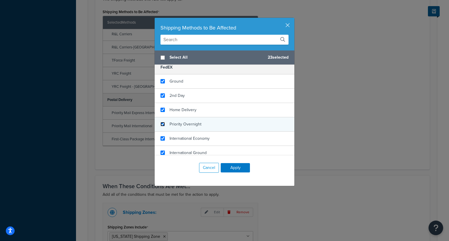
click at [162, 124] on input "checkbox" at bounding box center [162, 124] width 4 height 4
checkbox input "true"
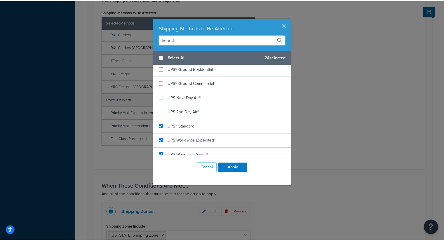
scroll to position [602, 0]
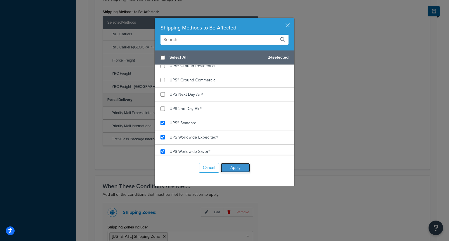
click at [230, 167] on button "Apply" at bounding box center [235, 167] width 29 height 9
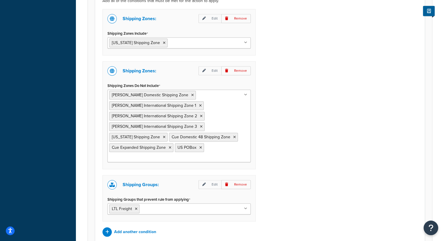
scroll to position [468, 0]
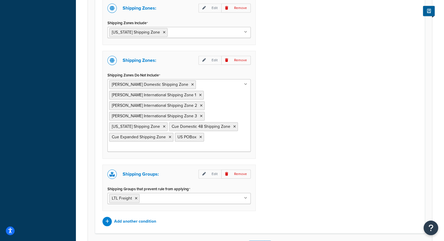
click at [245, 84] on icon at bounding box center [245, 85] width 3 height 4
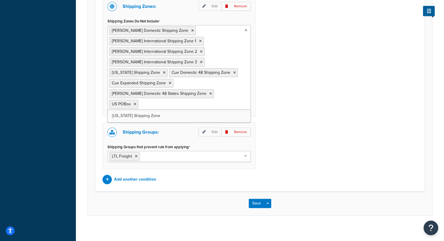
scroll to position [522, 0]
click at [258, 199] on button "Save" at bounding box center [257, 202] width 16 height 9
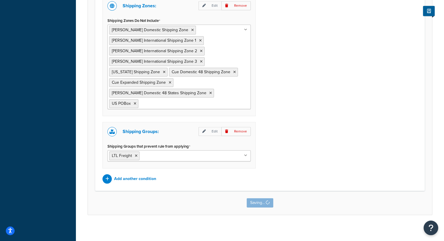
scroll to position [0, 0]
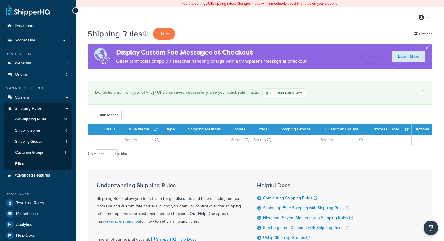
select select "100"
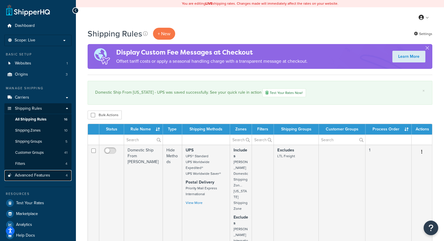
click at [27, 175] on span "Advanced Features" at bounding box center [32, 175] width 35 height 5
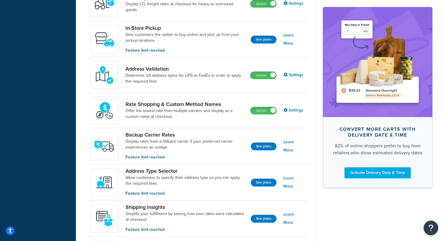
scroll to position [234, 0]
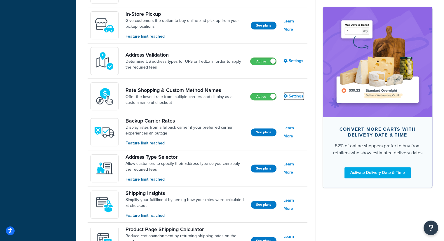
click at [290, 95] on link "Settings" at bounding box center [294, 96] width 21 height 8
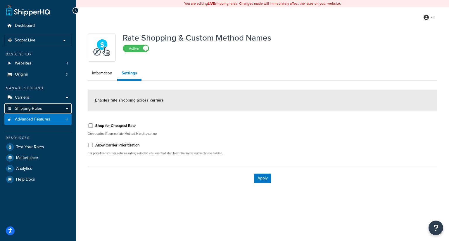
click at [25, 108] on span "Shipping Rules" at bounding box center [28, 108] width 27 height 5
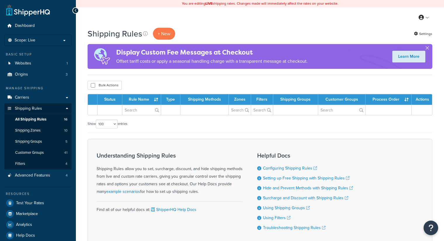
select select "100"
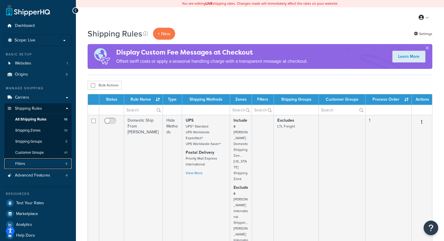
click at [32, 163] on link "Filters 4" at bounding box center [37, 164] width 67 height 11
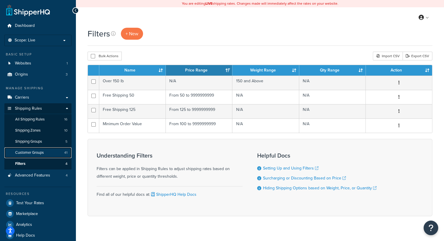
click at [33, 151] on span "Customer Groups" at bounding box center [29, 152] width 29 height 5
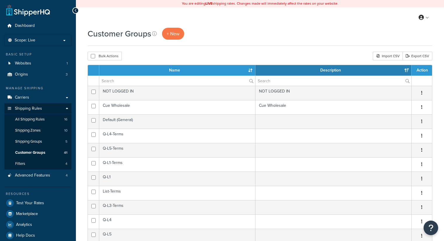
select select "15"
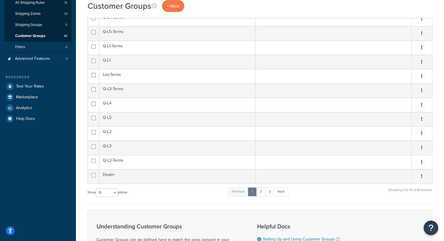
scroll to position [29, 0]
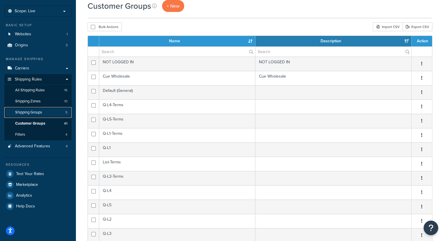
click at [34, 114] on span "Shipping Groups" at bounding box center [28, 112] width 27 height 5
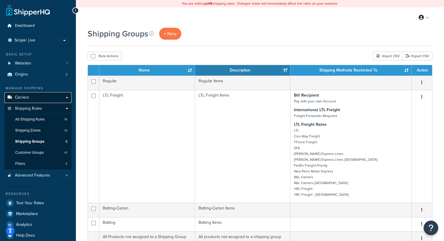
click at [27, 98] on span "Carriers" at bounding box center [22, 97] width 14 height 5
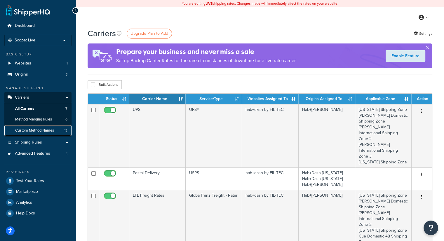
click at [34, 131] on span "Custom Method Names" at bounding box center [34, 130] width 39 height 5
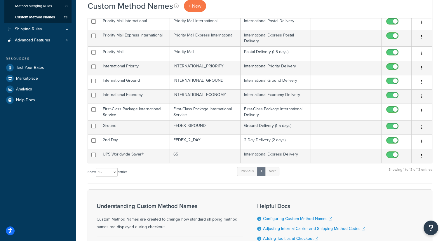
scroll to position [117, 0]
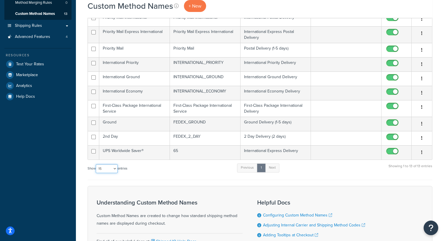
click at [108, 167] on select "10 15 25 50 100" at bounding box center [107, 169] width 22 height 9
select select "100"
click at [96, 165] on select "10 15 25 50 100" at bounding box center [107, 169] width 22 height 9
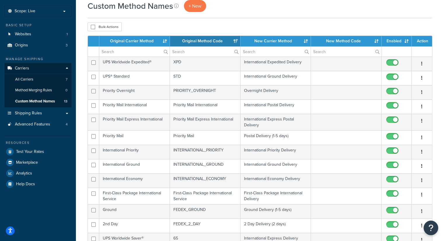
scroll to position [58, 0]
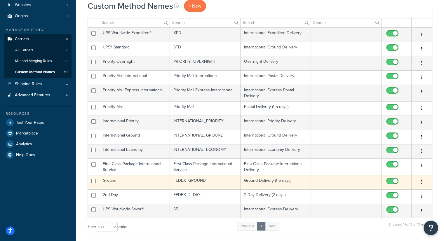
click at [423, 182] on button "button" at bounding box center [422, 182] width 8 height 9
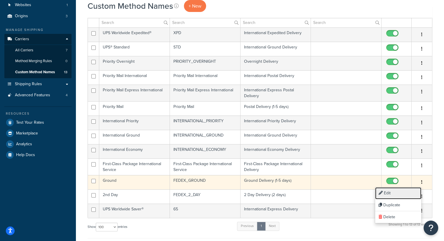
click at [392, 192] on link "Edit" at bounding box center [398, 194] width 46 height 12
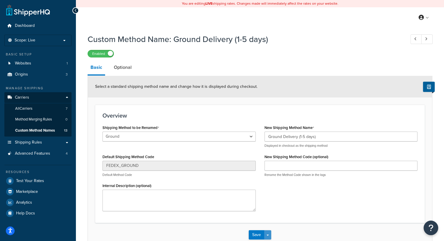
click at [270, 235] on button "Save Dropdown" at bounding box center [267, 235] width 7 height 9
click at [262, 235] on button "Save" at bounding box center [257, 235] width 16 height 9
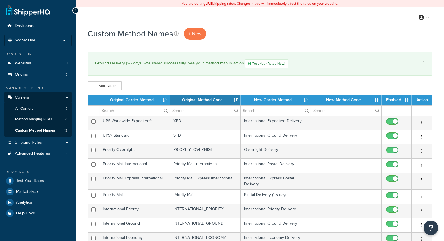
select select "15"
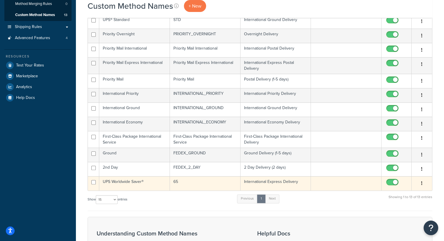
scroll to position [115, 0]
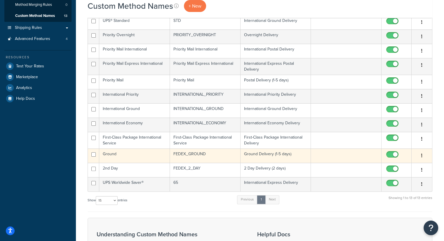
click at [421, 154] on button "button" at bounding box center [422, 155] width 8 height 9
click at [389, 179] on link "Duplicate" at bounding box center [398, 179] width 46 height 12
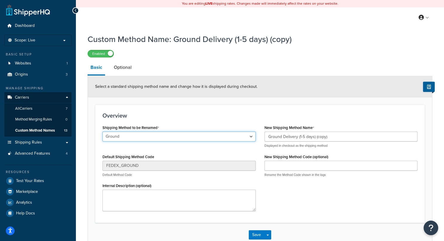
click at [251, 138] on select "Ground 2nd Day Home Delivery Priority Overnight International Economy Internati…" at bounding box center [179, 137] width 153 height 10
select select "707984"
click at [103, 132] on select "Ground 2nd Day Home Delivery Priority Overnight International Economy Internati…" at bounding box center [179, 137] width 153 height 10
type input "GND"
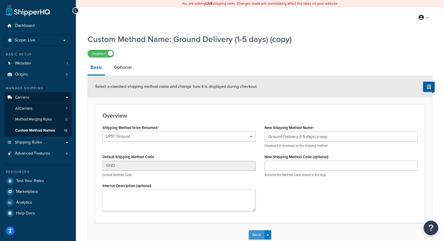
click at [257, 235] on button "Save" at bounding box center [257, 235] width 16 height 9
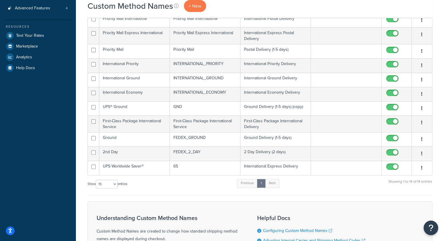
scroll to position [217, 0]
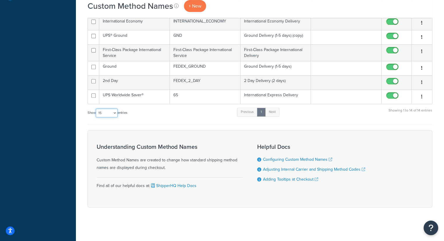
click at [110, 113] on select "10 15 25 50 100" at bounding box center [107, 113] width 22 height 9
select select "100"
click at [96, 109] on select "10 15 25 50 100" at bounding box center [107, 113] width 22 height 9
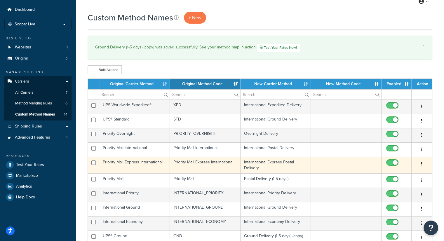
scroll to position [29, 0]
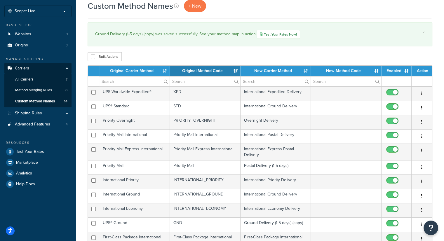
click at [125, 70] on th "Original Carrier Method" at bounding box center [134, 71] width 71 height 11
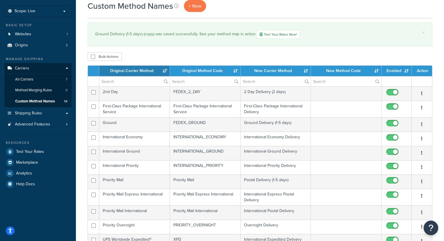
click at [259, 72] on th "New Carrier Method" at bounding box center [276, 71] width 71 height 11
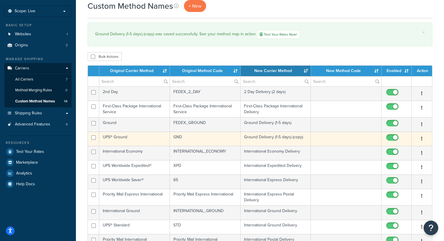
click at [422, 138] on icon "button" at bounding box center [422, 139] width 1 height 4
click at [397, 149] on link "Edit" at bounding box center [398, 151] width 46 height 12
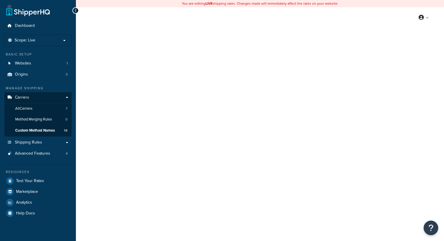
select select "707984"
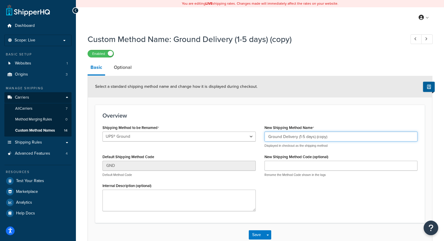
click at [345, 136] on input "Ground Delivery (1-5 days) (copy)" at bounding box center [341, 137] width 153 height 10
type input "Ground Delivery (1-5 days)"
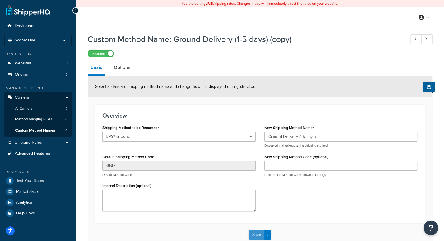
click at [262, 236] on button "Save" at bounding box center [257, 235] width 16 height 9
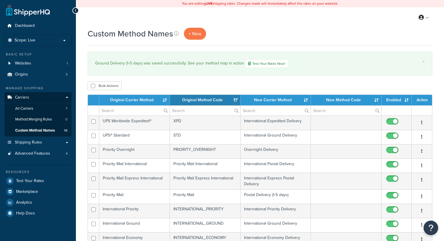
select select "15"
click at [272, 103] on th "New Carrier Method" at bounding box center [276, 100] width 71 height 11
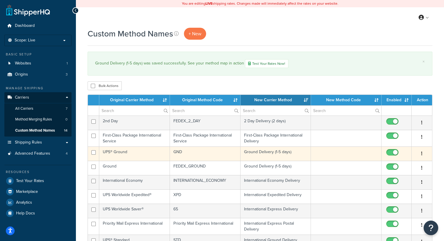
click at [421, 152] on button "button" at bounding box center [422, 153] width 8 height 9
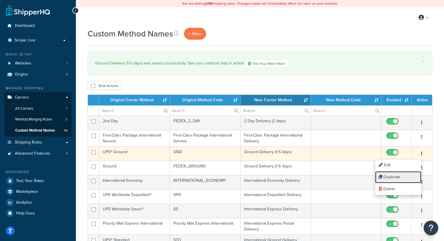
click at [398, 176] on link "Duplicate" at bounding box center [398, 178] width 46 height 12
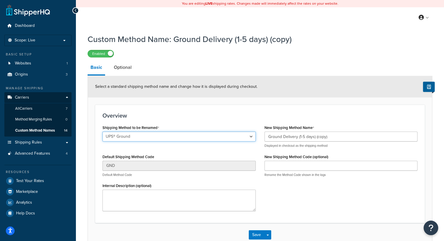
click at [255, 139] on select "Ground 2nd Day Home Delivery Priority Overnight International Economy Internati…" at bounding box center [179, 137] width 153 height 10
select select "707985"
click at [103, 132] on select "Ground 2nd Day Home Delivery Priority Overnight International Economy Internati…" at bounding box center [179, 137] width 153 height 10
type input "GNDRES"
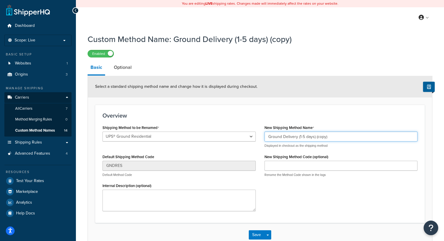
drag, startPoint x: 316, startPoint y: 137, endPoint x: 337, endPoint y: 136, distance: 20.8
click at [337, 136] on input "Ground Delivery (1-5 days) (copy)" at bounding box center [341, 137] width 153 height 10
type input "Ground Delivery (1-5 days)"
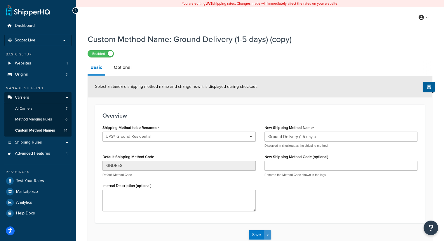
click at [269, 236] on span "button" at bounding box center [268, 235] width 2 height 1
click at [268, 235] on button "Save Dropdown" at bounding box center [267, 235] width 7 height 9
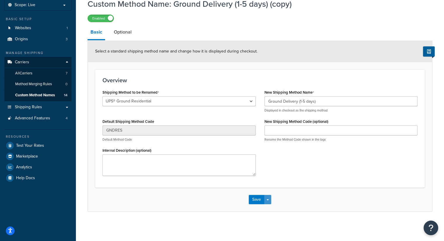
scroll to position [36, 0]
click at [270, 200] on button "Save Dropdown" at bounding box center [267, 199] width 7 height 9
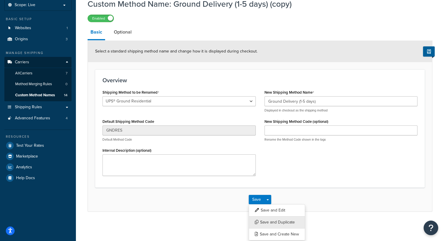
click at [265, 221] on button "Save and Duplicate" at bounding box center [277, 223] width 56 height 12
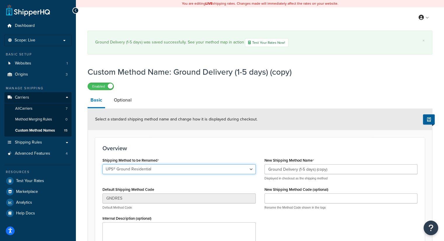
click at [166, 172] on select "Ground 2nd Day Home Delivery Priority Overnight International Economy Internati…" at bounding box center [179, 170] width 153 height 10
select select "707986"
click at [103, 165] on select "Ground 2nd Day Home Delivery Priority Overnight International Economy Internati…" at bounding box center [179, 170] width 153 height 10
type input "GNDCOM"
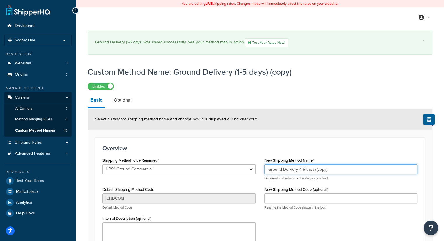
click at [338, 171] on input "Ground Delivery (1-5 days) (copy)" at bounding box center [341, 170] width 153 height 10
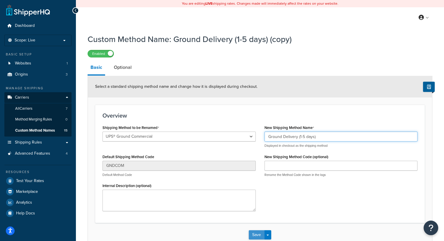
type input "Ground Delivery (1-5 days)"
click at [259, 236] on button "Save" at bounding box center [257, 235] width 16 height 9
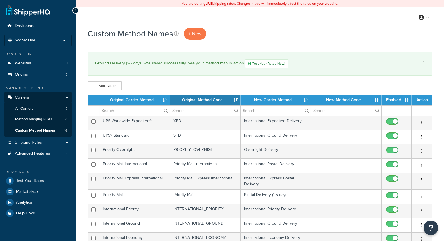
select select "15"
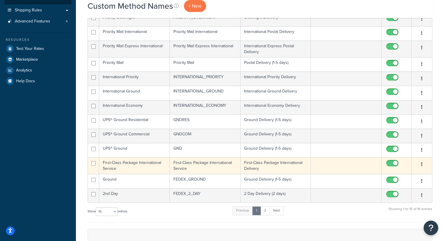
scroll to position [146, 0]
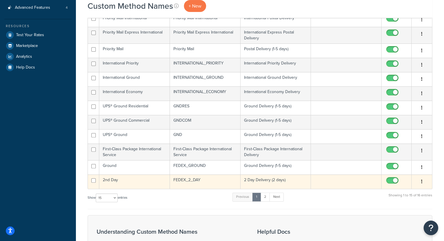
click at [421, 180] on button "button" at bounding box center [422, 181] width 8 height 9
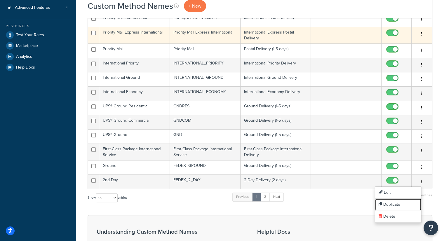
drag, startPoint x: 394, startPoint y: 204, endPoint x: 255, endPoint y: 30, distance: 223.3
click at [394, 204] on link "Duplicate" at bounding box center [398, 205] width 46 height 12
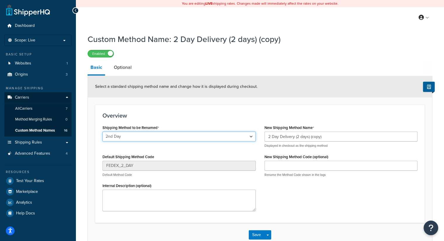
click at [165, 139] on select "Ground 2nd Day Home Delivery Priority Overnight International Economy Internati…" at bounding box center [179, 137] width 153 height 10
select select "707988"
click at [103, 132] on select "Ground 2nd Day Home Delivery Priority Overnight International Economy Internati…" at bounding box center [179, 137] width 153 height 10
type input "2DA"
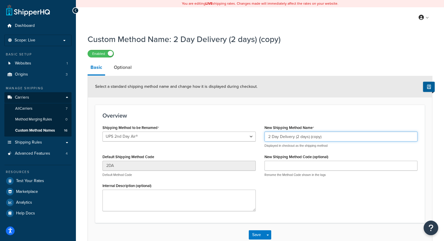
click at [327, 136] on input "2 Day Delivery (2 days) (copy)" at bounding box center [341, 137] width 153 height 10
type input "2 Day Delivery (2 days)"
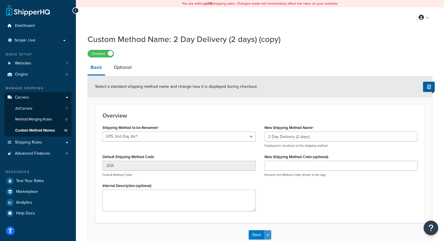
click at [268, 236] on span "button" at bounding box center [268, 235] width 2 height 1
click at [258, 236] on button "Save" at bounding box center [257, 235] width 16 height 9
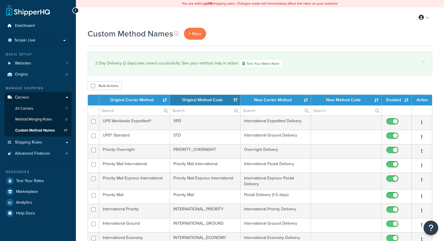
select select "15"
click at [271, 102] on th "New Carrier Method" at bounding box center [276, 100] width 71 height 11
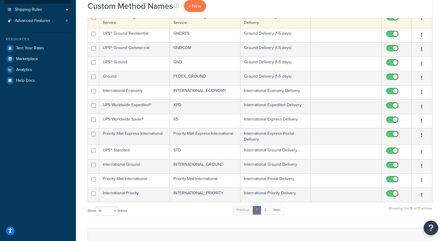
scroll to position [146, 0]
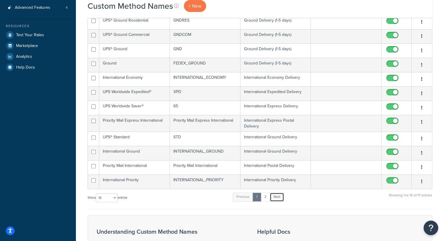
click at [279, 197] on link "Next" at bounding box center [277, 197] width 14 height 9
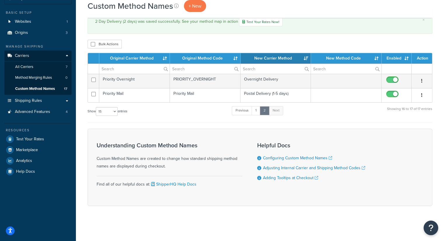
scroll to position [41, 0]
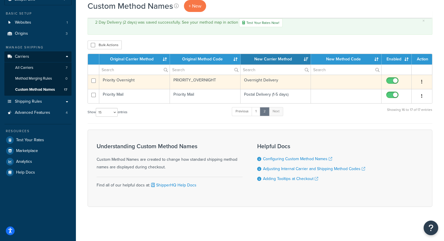
click at [423, 82] on icon "button" at bounding box center [422, 82] width 1 height 4
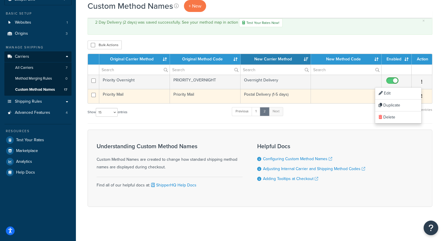
click at [387, 95] on input "checkbox" at bounding box center [393, 96] width 16 height 7
click at [394, 95] on input "checkbox" at bounding box center [393, 96] width 16 height 7
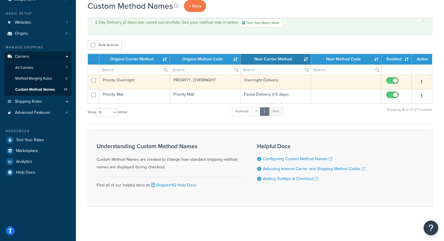
click at [423, 83] on button "button" at bounding box center [422, 81] width 8 height 9
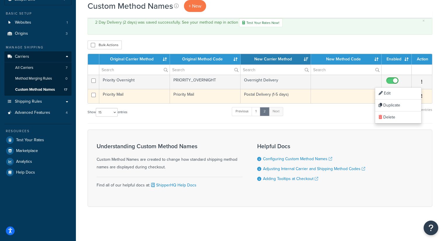
click at [388, 95] on input "checkbox" at bounding box center [393, 96] width 16 height 7
click at [394, 96] on input "checkbox" at bounding box center [393, 96] width 16 height 7
checkbox input "true"
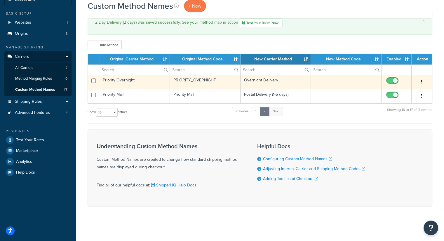
click at [420, 80] on button "button" at bounding box center [422, 81] width 8 height 9
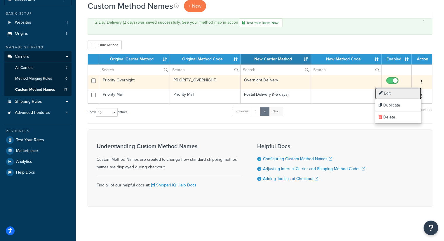
click at [402, 91] on link "Edit" at bounding box center [398, 94] width 46 height 12
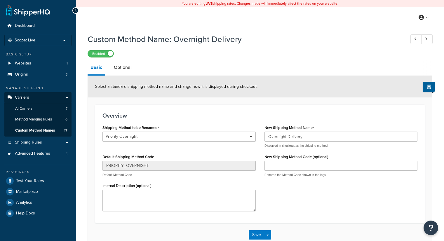
select select "248361"
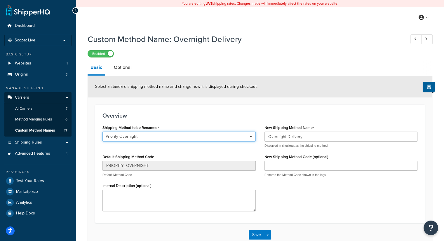
click at [251, 138] on select "Ground 2nd Day Home Delivery Priority Overnight International Economy Internati…" at bounding box center [179, 137] width 153 height 10
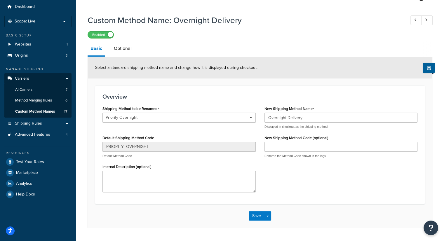
scroll to position [36, 0]
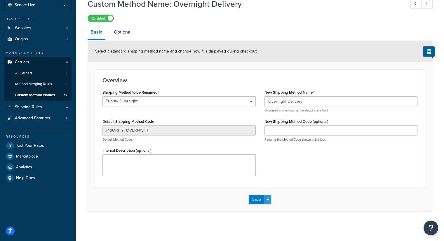
click at [268, 198] on button "Save Dropdown" at bounding box center [267, 199] width 7 height 9
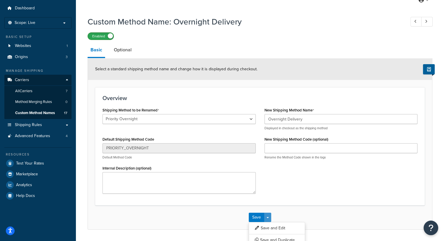
scroll to position [0, 0]
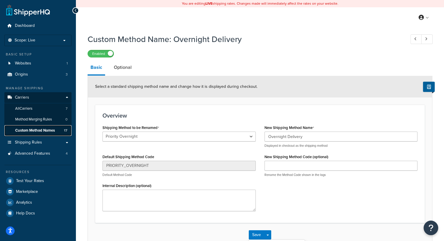
click at [29, 132] on span "Custom Method Names" at bounding box center [35, 130] width 40 height 5
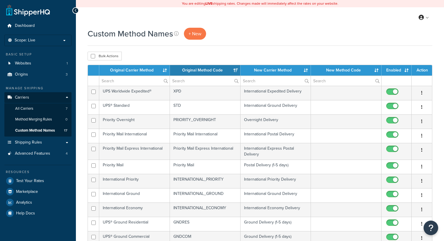
select select "15"
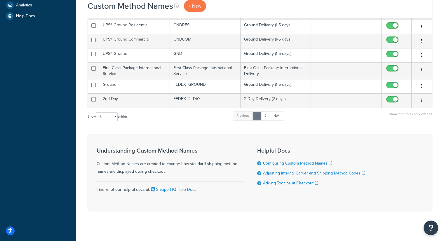
scroll to position [201, 0]
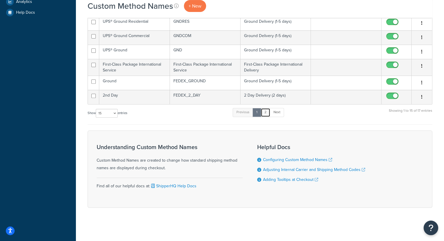
click at [266, 111] on link "2" at bounding box center [266, 112] width 10 height 9
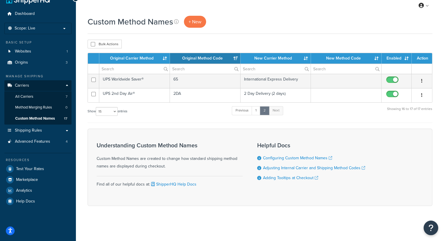
scroll to position [11, 0]
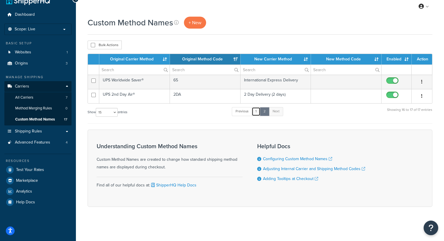
click at [260, 111] on link "1" at bounding box center [256, 111] width 9 height 9
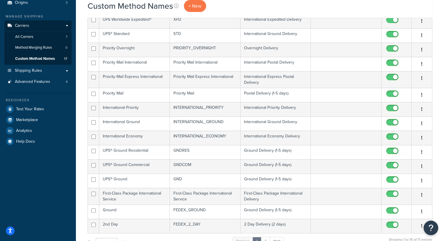
scroll to position [0, 0]
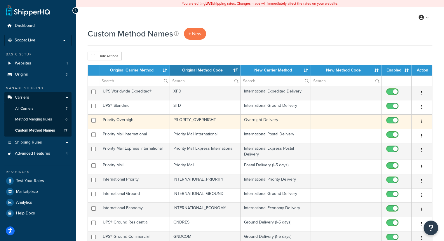
click at [423, 121] on icon "button" at bounding box center [422, 122] width 1 height 4
click at [394, 145] on link "Duplicate" at bounding box center [398, 145] width 46 height 12
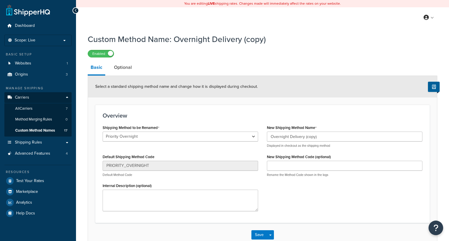
select select "248361"
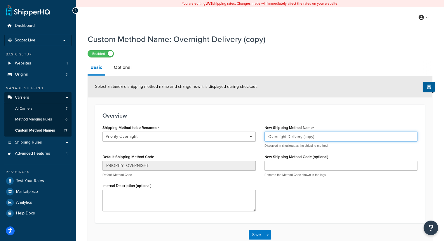
click at [326, 136] on input "Overnight Delivery (copy)" at bounding box center [341, 137] width 153 height 10
type input "Overnight Delivery"
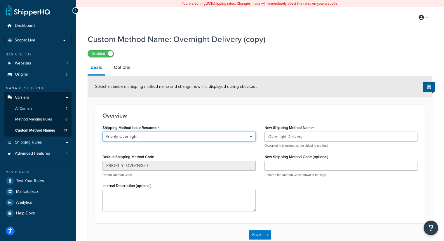
click at [250, 137] on select "Ground 2nd Day Home Delivery Priority Overnight International Economy Internati…" at bounding box center [179, 137] width 153 height 10
select select "707987"
click at [103, 132] on select "Ground 2nd Day Home Delivery Priority Overnight International Economy Internati…" at bounding box center [179, 137] width 153 height 10
type input "1DA"
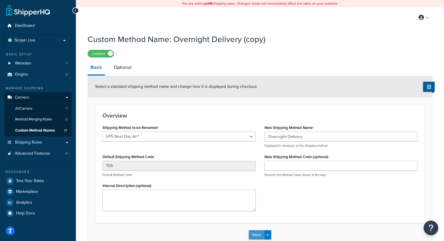
click at [260, 236] on button "Save" at bounding box center [257, 235] width 16 height 9
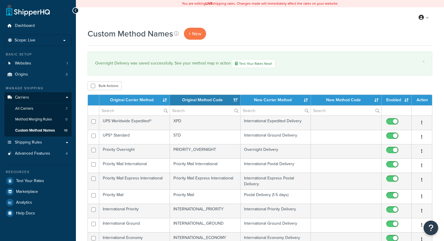
select select "15"
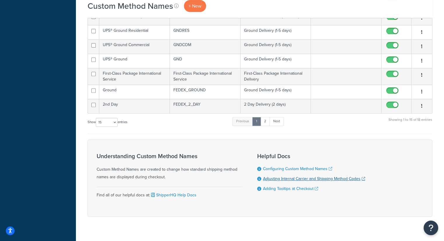
scroll to position [231, 0]
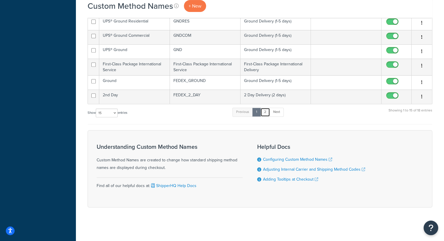
click at [266, 114] on link "2" at bounding box center [266, 112] width 10 height 9
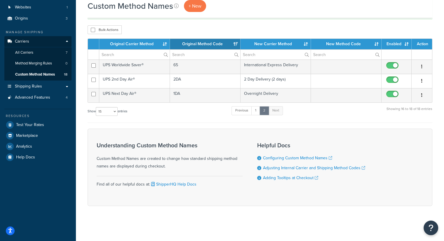
scroll to position [55, 0]
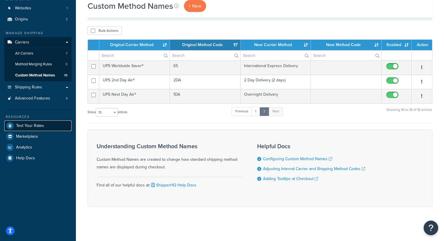
click at [30, 124] on span "Test Your Rates" at bounding box center [30, 126] width 28 height 5
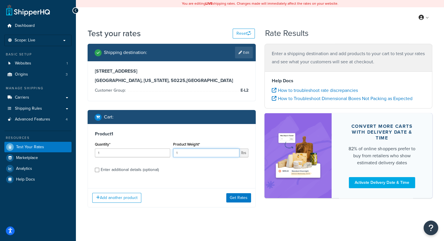
drag, startPoint x: 192, startPoint y: 152, endPoint x: 161, endPoint y: 154, distance: 30.7
click at [160, 155] on div "Quantity* 1 Product Weight* 1 lbs" at bounding box center [172, 151] width 157 height 21
type input "8.1"
click at [240, 198] on button "Get Rates" at bounding box center [238, 197] width 25 height 9
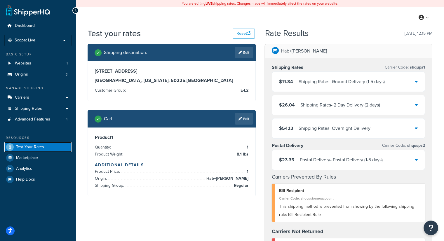
click at [29, 146] on span "Test Your Rates" at bounding box center [30, 147] width 28 height 5
click at [245, 52] on link "Edit" at bounding box center [244, 53] width 18 height 12
select select "IA"
select select "E-L2"
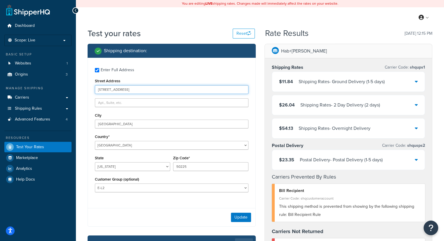
drag, startPoint x: 135, startPoint y: 87, endPoint x: 77, endPoint y: 83, distance: 58.6
click at [77, 83] on div "Test your rates Reset Rate Results 09/26/2025, 12:15 PM Shipping destination : …" at bounding box center [260, 241] width 368 height 427
type input "450 N. Rockwell Ave"
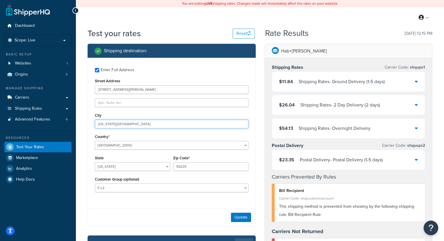
type input "Oklahoma City"
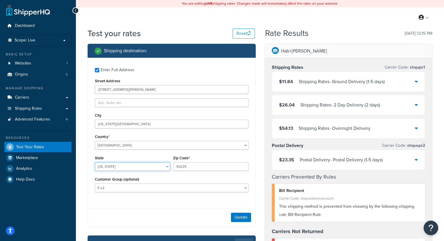
select select "OK"
type input "73127"
click at [241, 219] on button "Update" at bounding box center [241, 217] width 20 height 9
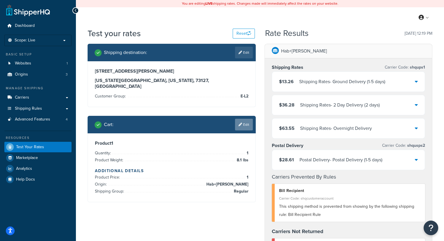
click at [237, 119] on link "Edit" at bounding box center [244, 125] width 18 height 12
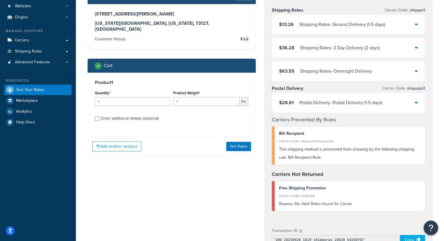
scroll to position [58, 0]
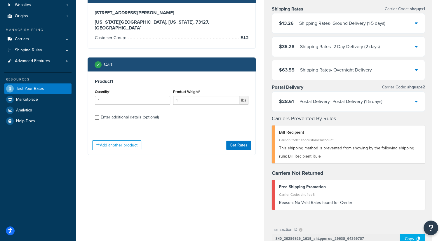
click at [120, 113] on div "Enter additional details (optional)" at bounding box center [130, 117] width 58 height 8
click at [99, 115] on input "Enter additional details (optional)" at bounding box center [97, 117] width 4 height 4
checkbox input "true"
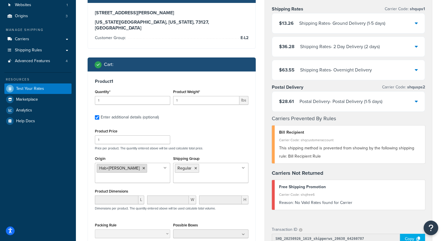
click at [137, 164] on li "Hab+[PERSON_NAME]" at bounding box center [122, 168] width 51 height 9
click at [143, 167] on icon at bounding box center [144, 169] width 3 height 4
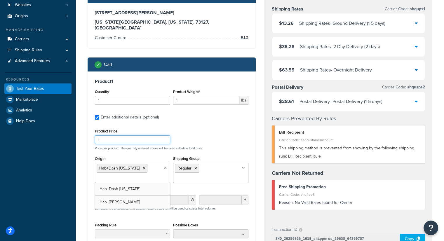
click at [213, 133] on div "Product Price 1 Price per product. The quantity entered above will be used calc…" at bounding box center [172, 138] width 157 height 23
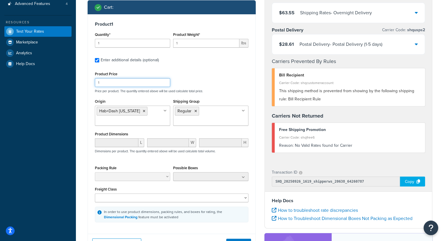
scroll to position [117, 0]
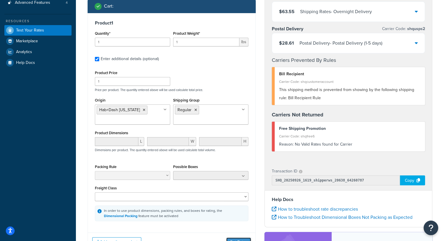
click at [242, 238] on button "Get Rates" at bounding box center [238, 242] width 25 height 9
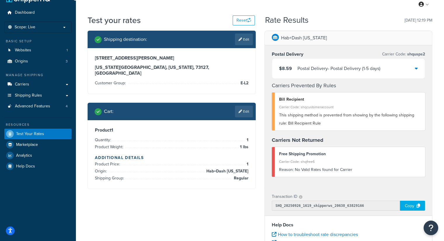
scroll to position [0, 0]
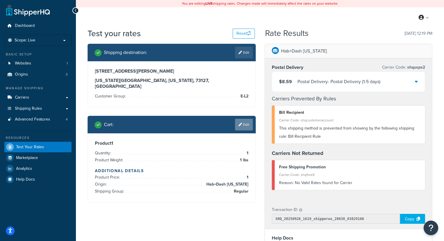
click at [247, 119] on link "Edit" at bounding box center [244, 125] width 18 height 12
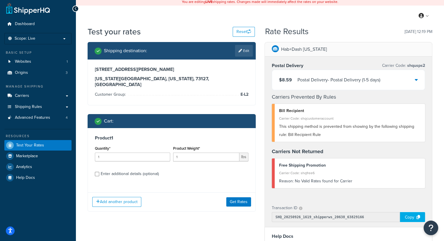
scroll to position [58, 0]
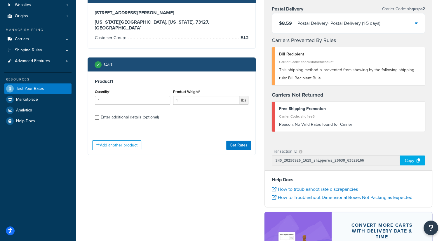
click at [118, 113] on div "Enter additional details (optional)" at bounding box center [130, 117] width 58 height 8
click at [99, 115] on input "Enter additional details (optional)" at bounding box center [97, 117] width 4 height 4
checkbox input "true"
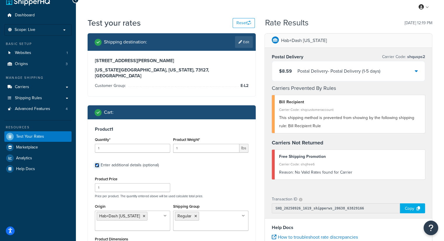
scroll to position [0, 0]
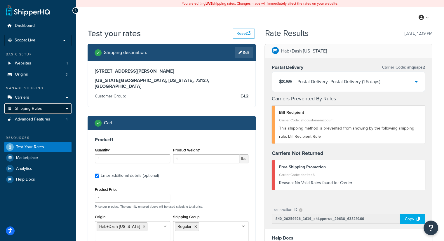
click at [39, 109] on span "Shipping Rules" at bounding box center [28, 108] width 27 height 5
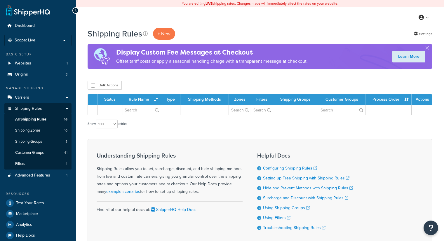
select select "100"
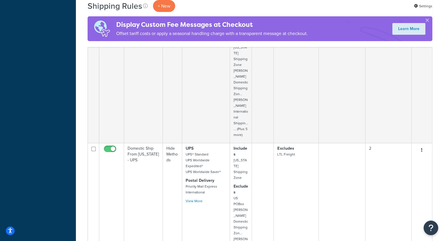
scroll to position [2070, 0]
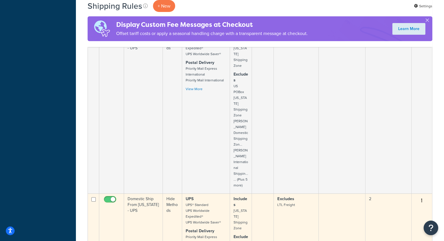
scroll to position [1953, 0]
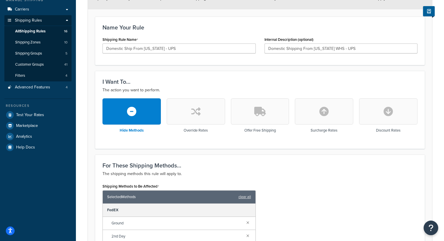
scroll to position [55, 0]
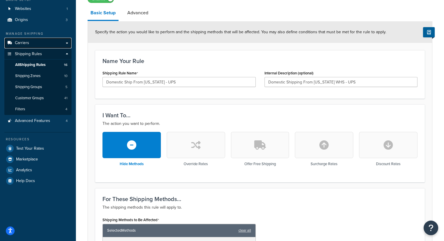
click at [26, 42] on span "Carriers" at bounding box center [22, 43] width 14 height 5
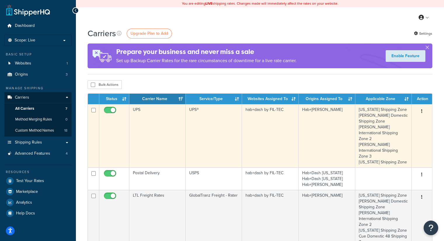
click at [423, 111] on button "button" at bounding box center [422, 111] width 8 height 9
click at [396, 121] on link "Edit" at bounding box center [398, 123] width 46 height 12
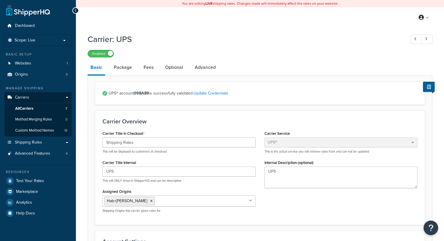
select select "ups"
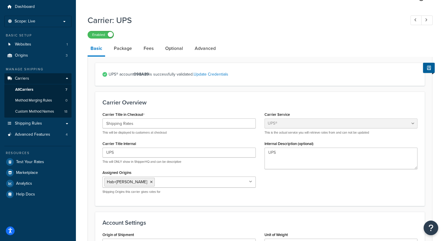
scroll to position [29, 0]
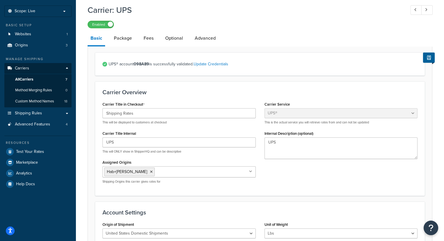
click at [251, 172] on icon at bounding box center [250, 172] width 3 height 4
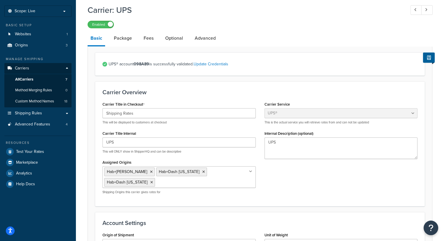
click at [303, 183] on div "Carrier Title in Checkout Shipping Rates This will be displayed to customers at…" at bounding box center [260, 149] width 324 height 99
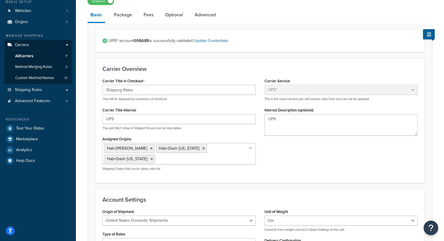
scroll to position [88, 0]
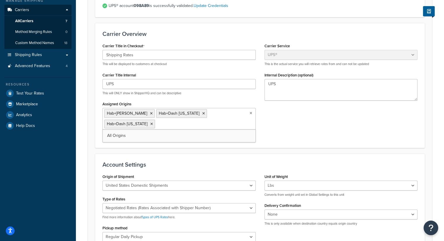
click at [252, 114] on ul "Hab+Dash Zullinger Hab+Dash Texas Hab+Dash Florida" at bounding box center [179, 119] width 153 height 22
click at [117, 135] on span "All Origins" at bounding box center [116, 136] width 19 height 6
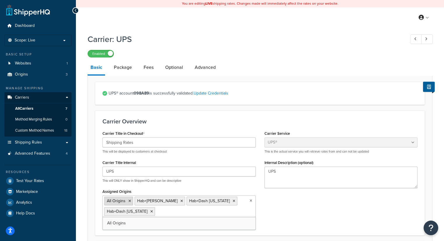
click at [129, 201] on icon at bounding box center [130, 202] width 3 height 4
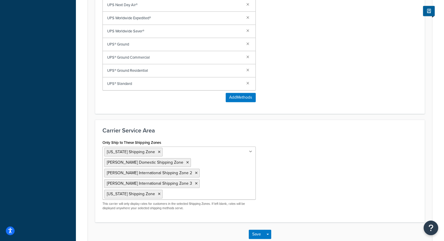
scroll to position [438, 0]
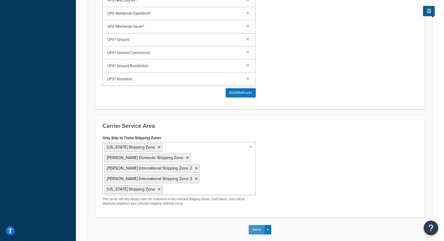
click at [258, 225] on button "Save" at bounding box center [257, 229] width 16 height 9
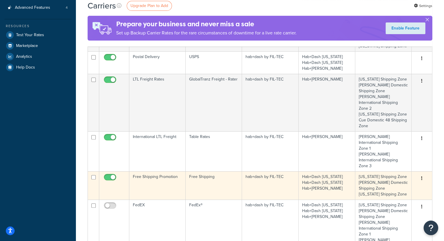
scroll to position [175, 0]
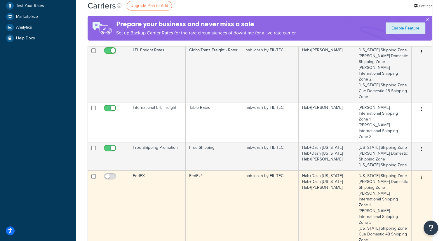
click at [422, 176] on icon "button" at bounding box center [422, 178] width 1 height 4
click at [388, 157] on link "Edit" at bounding box center [398, 160] width 46 height 12
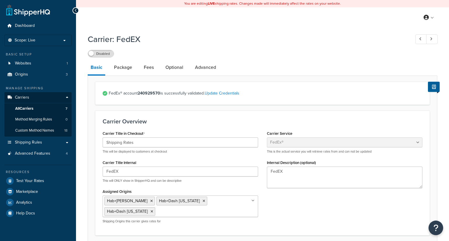
select select "fedEx"
select select "REGULAR_PICKUP"
select select "YOUR_PACKAGING"
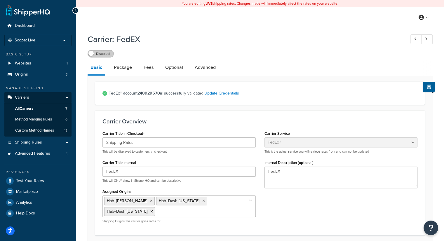
click at [102, 55] on label "Disabled" at bounding box center [101, 53] width 26 height 7
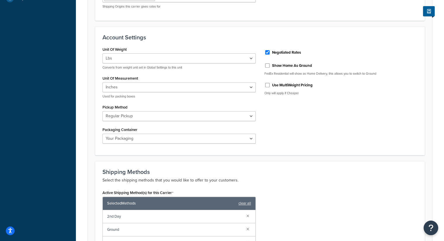
scroll to position [40, 0]
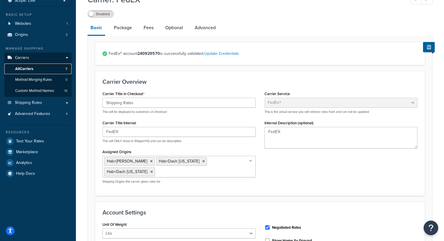
click at [30, 71] on link "All Carriers 7" at bounding box center [37, 69] width 67 height 11
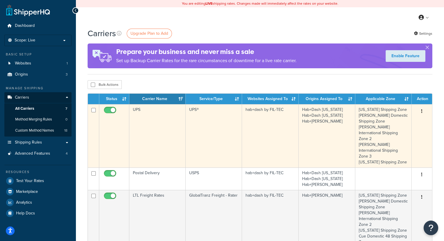
click at [424, 110] on button "button" at bounding box center [422, 111] width 8 height 9
click at [390, 123] on link "Edit" at bounding box center [398, 123] width 46 height 12
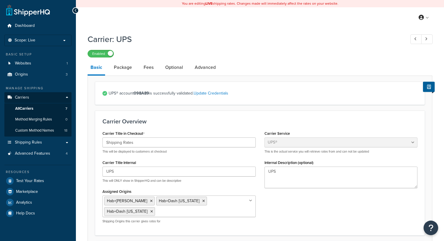
select select "ups"
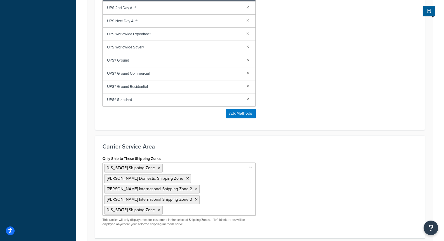
scroll to position [438, 0]
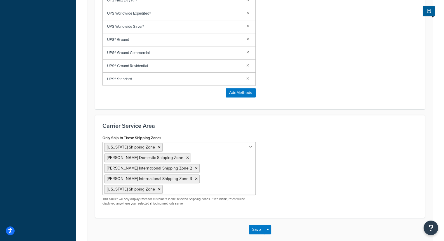
click at [251, 146] on icon at bounding box center [250, 148] width 3 height 4
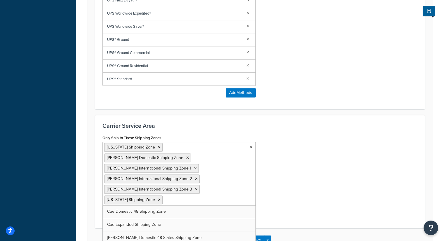
click at [304, 185] on div "Only Ship to These Shipping Zones [US_STATE] Shipping Zone [PERSON_NAME] Domest…" at bounding box center [260, 177] width 324 height 87
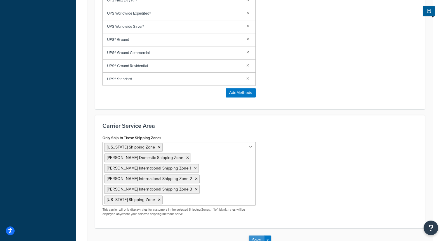
click at [259, 236] on button "Save" at bounding box center [257, 240] width 16 height 9
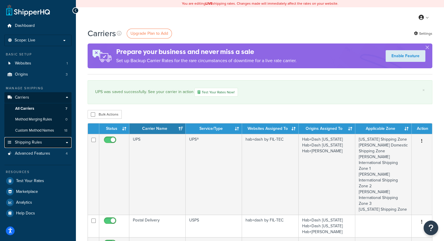
click at [22, 146] on link "Shipping Rules" at bounding box center [37, 142] width 67 height 11
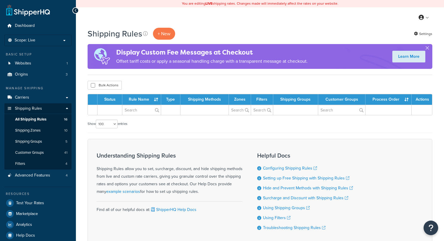
select select "100"
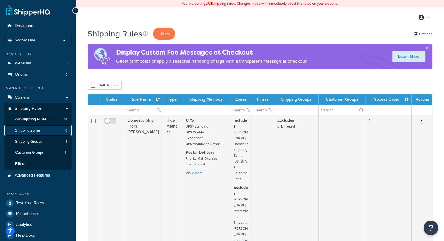
click at [32, 131] on span "Shipping Zones" at bounding box center [27, 130] width 25 height 5
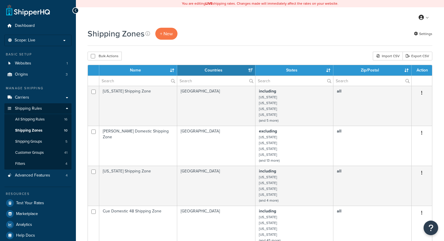
select select "15"
click at [22, 75] on span "Origins" at bounding box center [21, 74] width 13 height 5
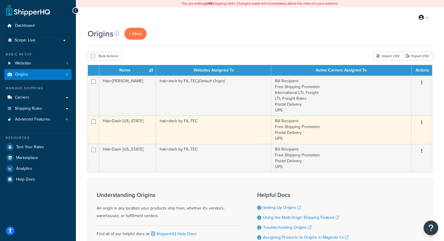
click at [423, 123] on button "button" at bounding box center [422, 122] width 8 height 9
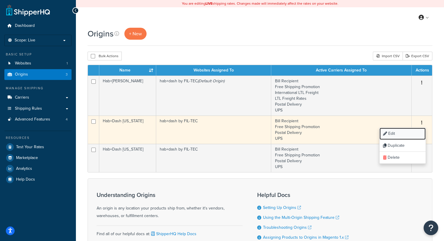
click at [402, 132] on link "Edit" at bounding box center [403, 134] width 46 height 12
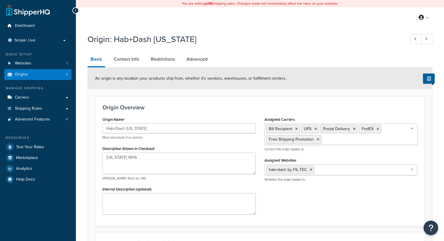
select select "43"
click at [23, 74] on span "Origins" at bounding box center [21, 74] width 13 height 5
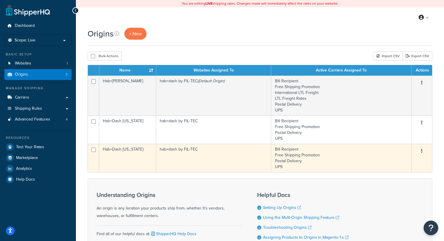
click at [423, 151] on button "button" at bounding box center [422, 151] width 8 height 9
click at [392, 162] on link "Edit" at bounding box center [403, 162] width 46 height 12
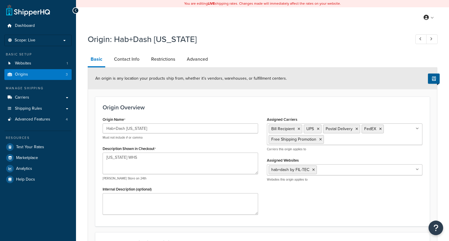
select select "9"
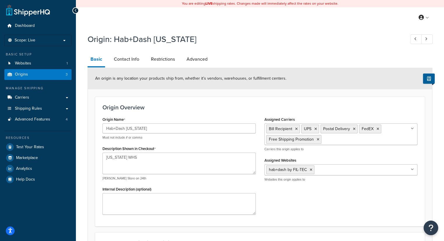
click at [413, 128] on icon at bounding box center [412, 129] width 3 height 4
click at [383, 113] on div "Origin Overview Origin Name Hab+Dash [US_STATE] Must not include # or comma Des…" at bounding box center [260, 162] width 330 height 130
click at [30, 102] on link "Carriers" at bounding box center [37, 97] width 67 height 11
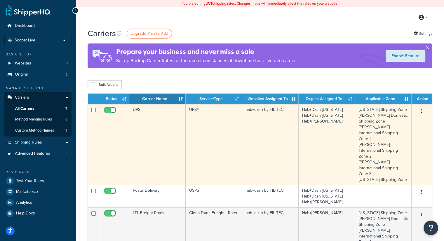
click at [423, 112] on button "button" at bounding box center [422, 111] width 8 height 9
click at [401, 122] on link "Edit" at bounding box center [398, 123] width 46 height 12
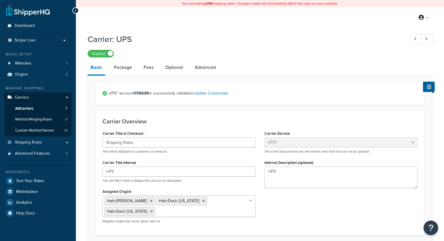
select select "ups"
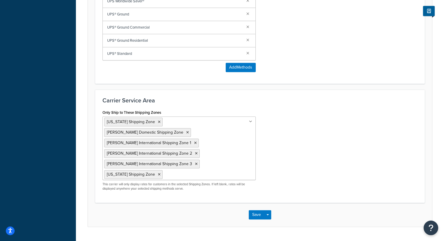
scroll to position [464, 0]
click at [262, 210] on button "Save" at bounding box center [257, 214] width 16 height 9
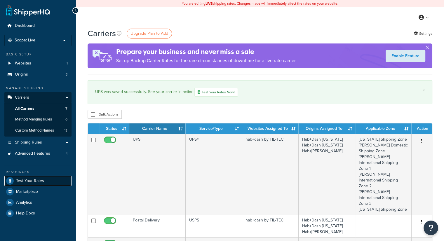
click at [28, 182] on span "Test Your Rates" at bounding box center [30, 181] width 28 height 5
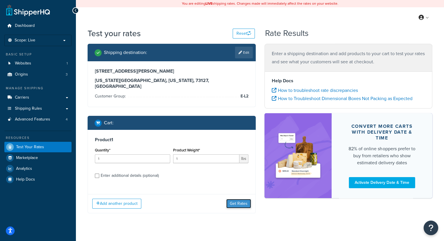
click at [238, 199] on button "Get Rates" at bounding box center [238, 203] width 25 height 9
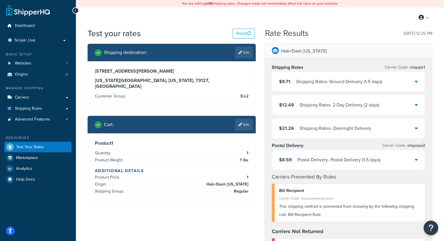
click at [247, 50] on link "Edit" at bounding box center [244, 53] width 18 height 12
select select "OK"
select select "E-L2"
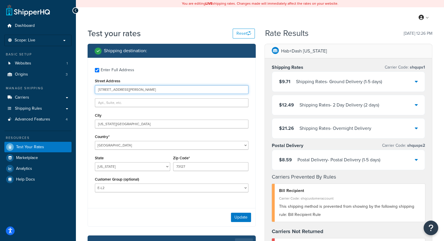
drag, startPoint x: 135, startPoint y: 90, endPoint x: 90, endPoint y: 89, distance: 44.4
click at [90, 89] on div "Enter Full Address Street Address 450 N. Rockwell Ave City Oklahoma City Countr…" at bounding box center [172, 131] width 168 height 146
type input "6869 Stapoint Court"
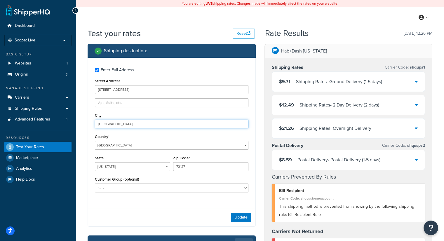
type input "Winter Park"
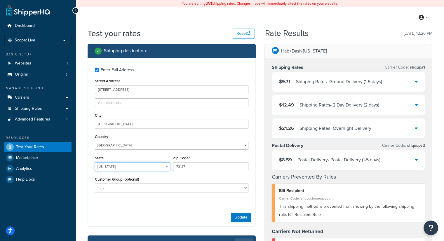
select select "FL"
type input "32792"
click at [242, 218] on button "Update" at bounding box center [241, 217] width 20 height 9
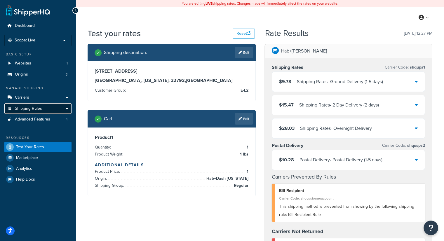
click at [29, 107] on span "Shipping Rules" at bounding box center [28, 108] width 27 height 5
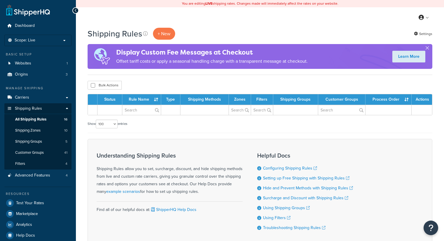
select select "100"
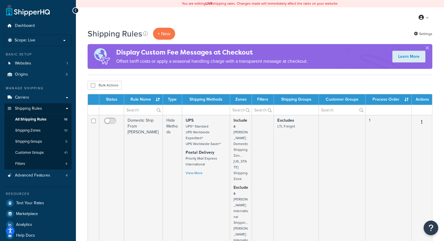
click at [27, 90] on div "Manage Shipping" at bounding box center [37, 88] width 67 height 5
click at [26, 96] on span "Carriers" at bounding box center [22, 97] width 14 height 5
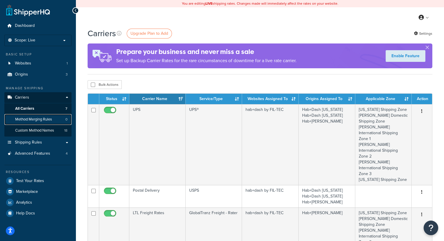
click at [37, 123] on link "Method Merging Rules 0" at bounding box center [37, 119] width 67 height 11
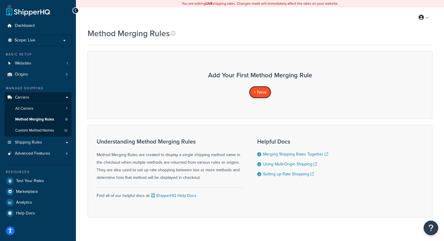
click at [260, 90] on span "+ New" at bounding box center [260, 92] width 13 height 7
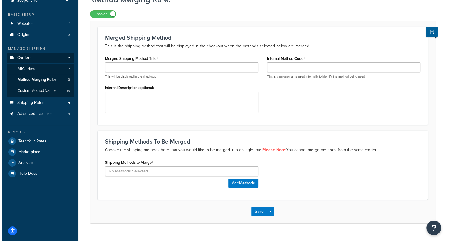
scroll to position [52, 0]
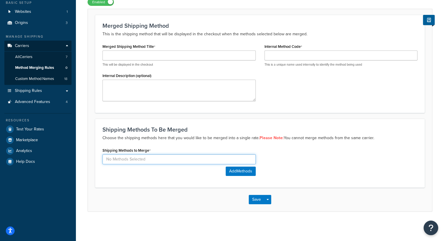
click at [140, 161] on input at bounding box center [179, 160] width 153 height 10
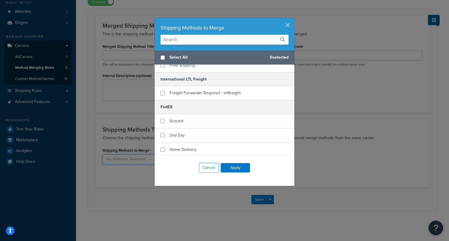
scroll to position [58, 0]
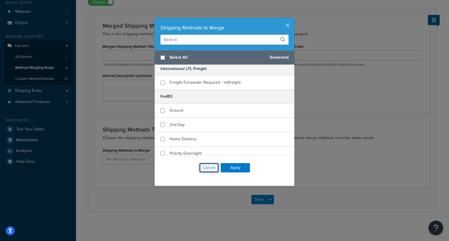
click at [206, 166] on button "Cancel" at bounding box center [209, 168] width 20 height 10
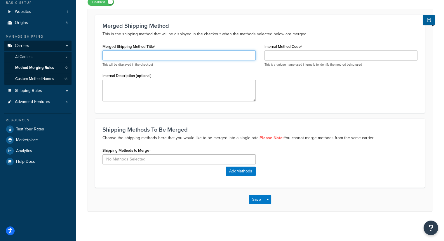
click at [145, 52] on input "Merged Shipping Method Title" at bounding box center [179, 56] width 153 height 10
type input "Ground Delivery"
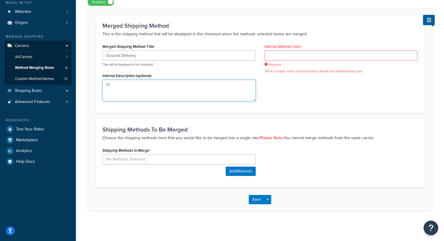
type textarea "C"
type textarea "Ground Delivery (1-5"
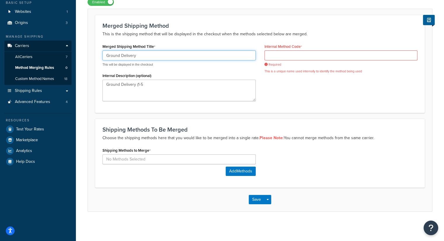
click at [161, 59] on input "Ground Delivery" at bounding box center [179, 56] width 153 height 10
type input "Ground Delivery (1-5 days)"
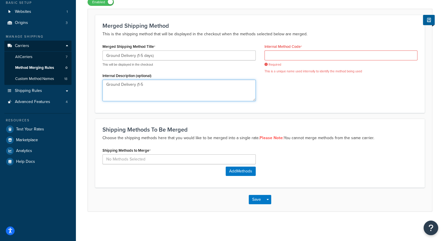
click at [153, 82] on textarea "Ground Delivery (1-5" at bounding box center [179, 91] width 153 height 22
click at [151, 86] on textarea "Ground Delivery (1-5" at bounding box center [179, 91] width 153 height 22
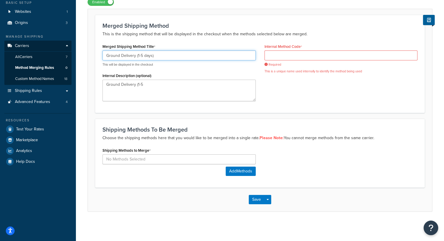
click at [157, 58] on input "Ground Delivery (1-5 days)" at bounding box center [179, 56] width 153 height 10
drag, startPoint x: 157, startPoint y: 55, endPoint x: 0, endPoint y: 239, distance: 241.3
click at [45, 191] on div "Dashboard Scope: Live Basic Setup Websites 1 Origins 3 Manage Shipping Carriers…" at bounding box center [222, 94] width 444 height 293
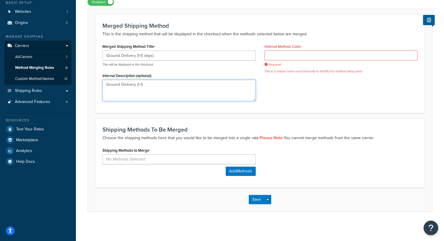
click at [141, 99] on textarea "Ground Delivery (1-5" at bounding box center [179, 91] width 153 height 22
drag, startPoint x: 155, startPoint y: 86, endPoint x: 86, endPoint y: 89, distance: 69.9
click at [86, 89] on div "Method Merging Rule: Enabled Merged Shipping Method This is the shipping method…" at bounding box center [260, 103] width 368 height 248
paste textarea "days)"
type textarea "Ground Delivery (1-5 days)"
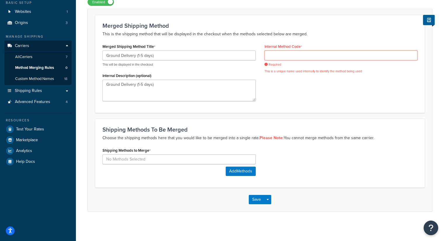
click at [275, 56] on input "Internal Method Code" at bounding box center [341, 56] width 153 height 10
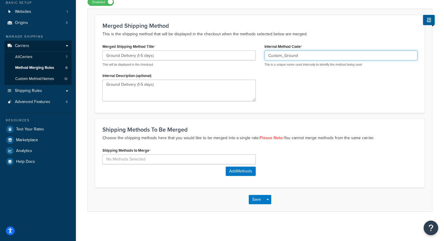
type input "Custom_Ground"
click at [242, 172] on button "Add Methods" at bounding box center [241, 171] width 30 height 9
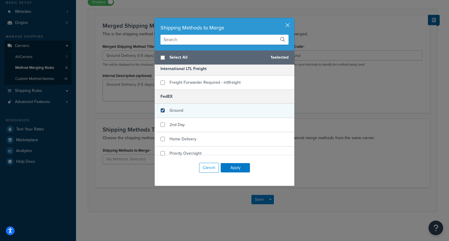
click at [160, 110] on input "checkbox" at bounding box center [162, 110] width 4 height 4
checkbox input "true"
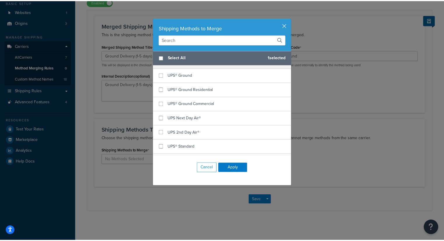
scroll to position [544, 0]
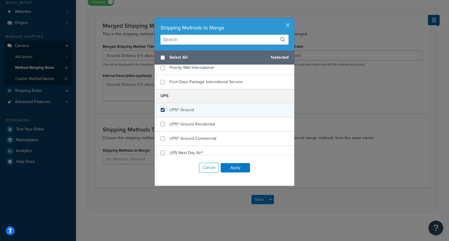
click at [162, 108] on input "checkbox" at bounding box center [162, 110] width 4 height 4
checkbox input "true"
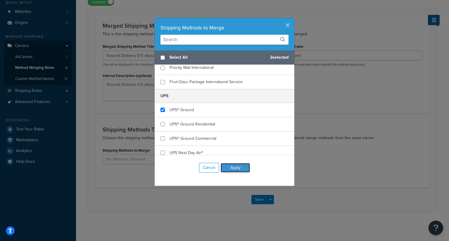
click at [229, 167] on button "Apply" at bounding box center [235, 167] width 29 height 9
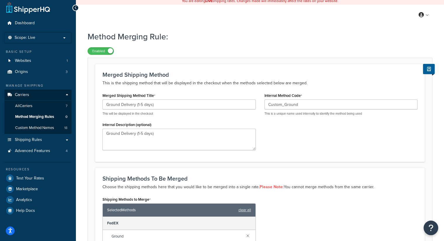
scroll to position [0, 0]
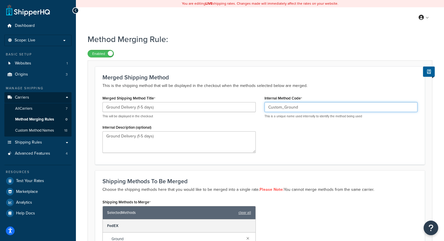
click at [303, 109] on input "Custom_Ground" at bounding box center [341, 107] width 153 height 10
click at [284, 108] on input "Custom_Ground" at bounding box center [341, 107] width 153 height 10
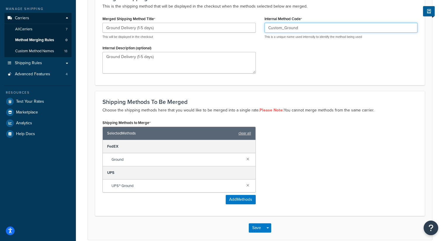
scroll to position [108, 0]
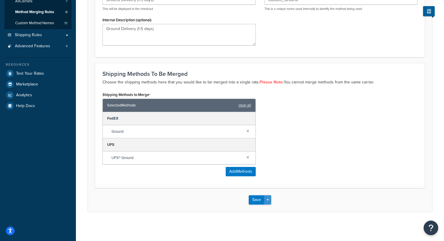
click at [269, 200] on button "Save Dropdown" at bounding box center [267, 199] width 7 height 9
click at [212, 197] on div "Save Save Dropdown Save and Edit Save and Duplicate Save and Create New" at bounding box center [260, 200] width 345 height 24
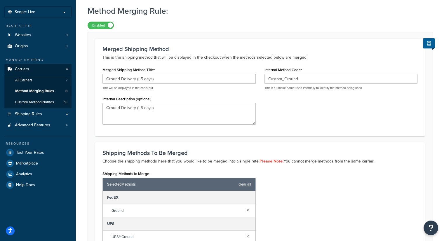
scroll to position [0, 0]
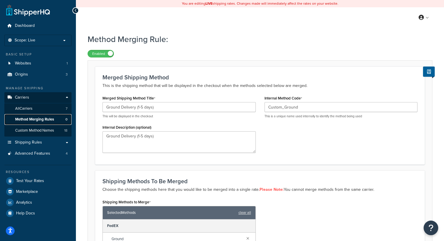
click at [35, 121] on span "Method Merging Rules" at bounding box center [34, 119] width 39 height 5
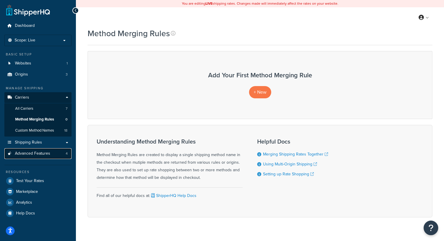
click at [35, 155] on span "Advanced Features" at bounding box center [32, 153] width 35 height 5
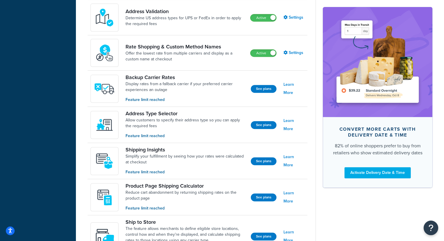
scroll to position [264, 0]
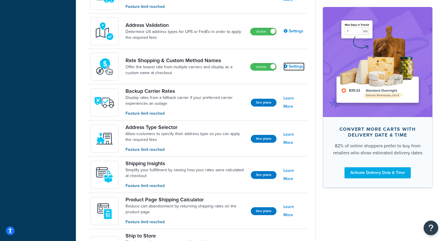
click at [292, 66] on link "Settings" at bounding box center [294, 67] width 21 height 8
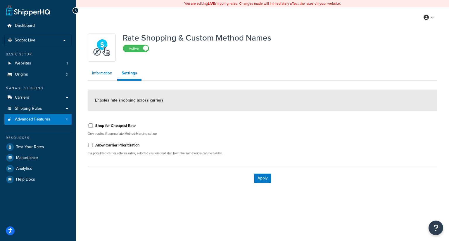
click at [107, 72] on link "Information" at bounding box center [102, 73] width 29 height 12
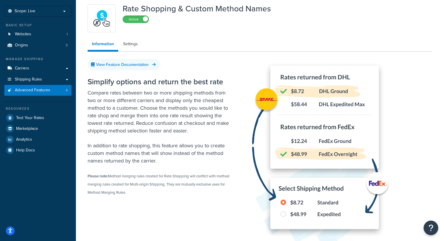
scroll to position [58, 0]
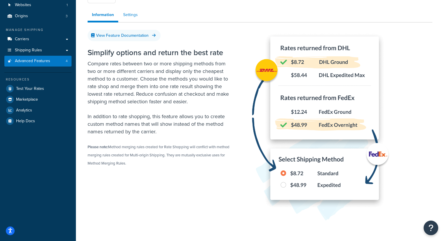
click at [133, 14] on link "Settings" at bounding box center [130, 15] width 23 height 12
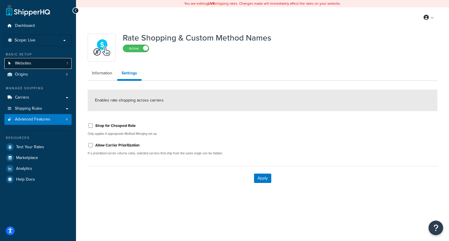
click at [28, 63] on span "Websites" at bounding box center [23, 63] width 16 height 5
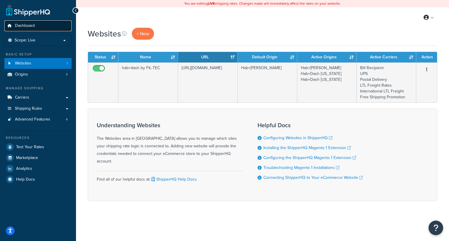
click at [26, 25] on span "Dashboard" at bounding box center [25, 25] width 20 height 5
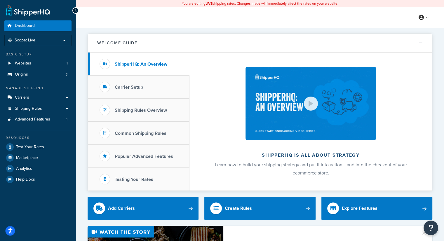
click at [12, 231] on icon "Open accessiBe: accessibility options, statement and help" at bounding box center [10, 231] width 5 height 6
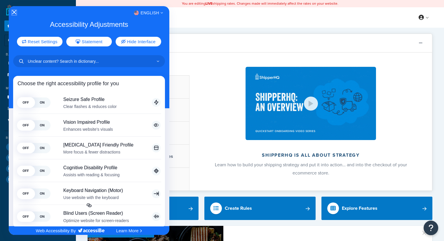
click at [15, 11] on icon "Close Accessibility Interface" at bounding box center [14, 12] width 4 height 4
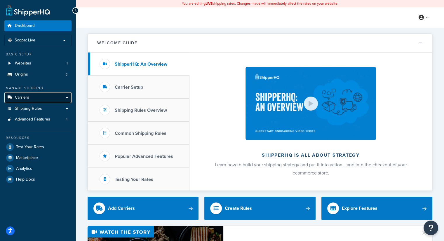
click at [26, 101] on link "Carriers" at bounding box center [37, 97] width 67 height 11
